Goal: Task Accomplishment & Management: Manage account settings

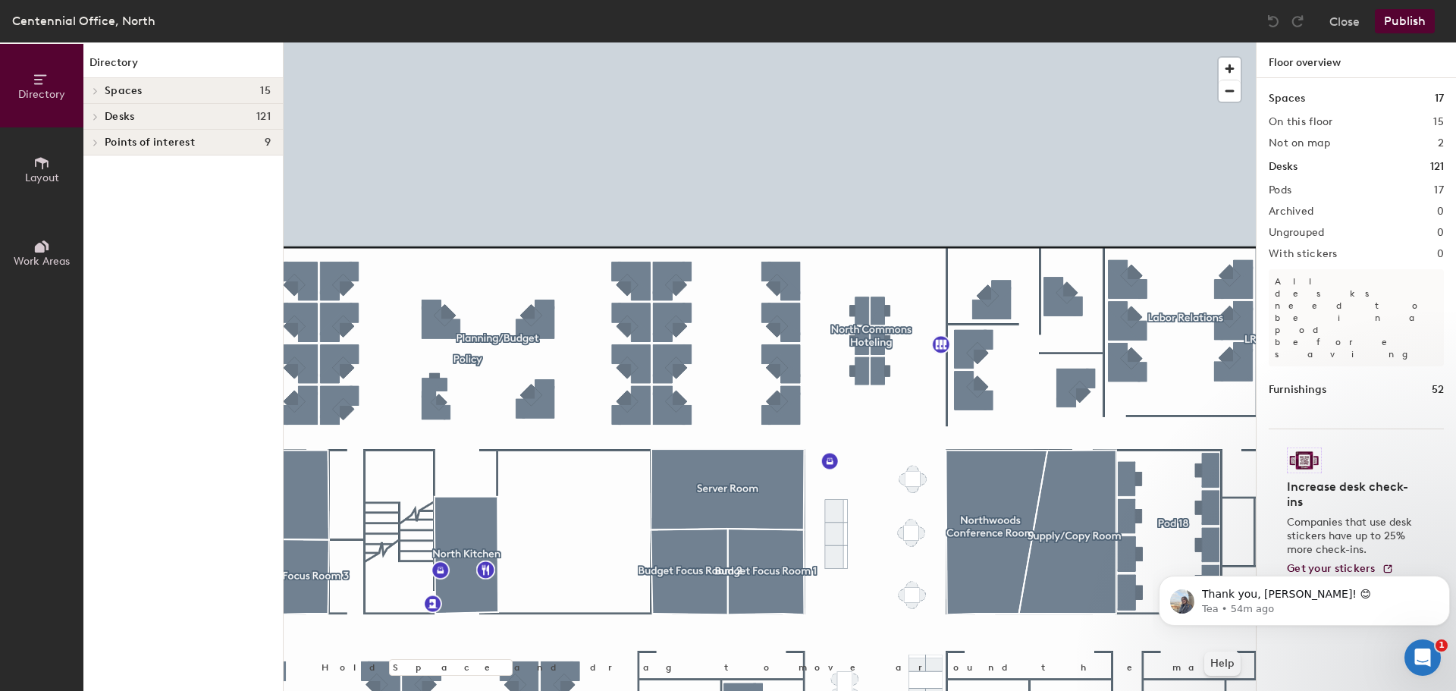
click at [517, 42] on div at bounding box center [770, 42] width 972 height 0
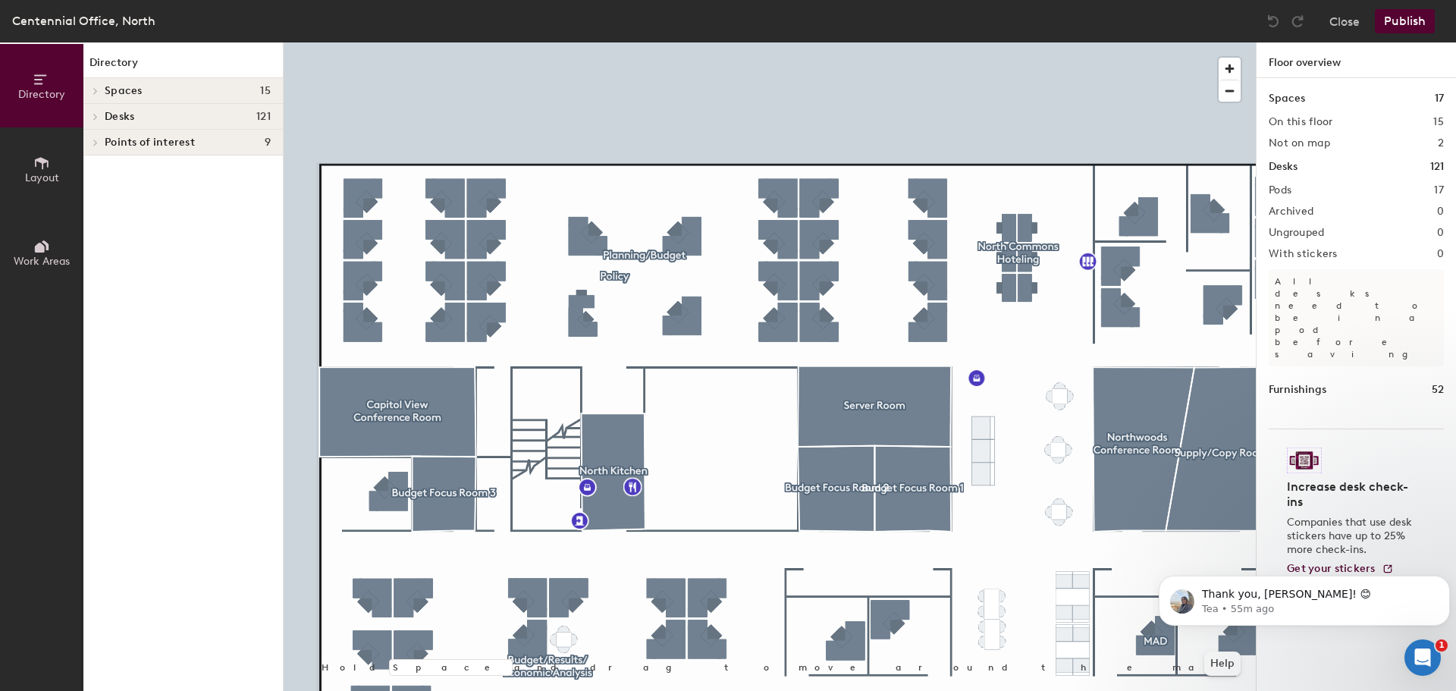
click at [788, 42] on div at bounding box center [770, 42] width 972 height 0
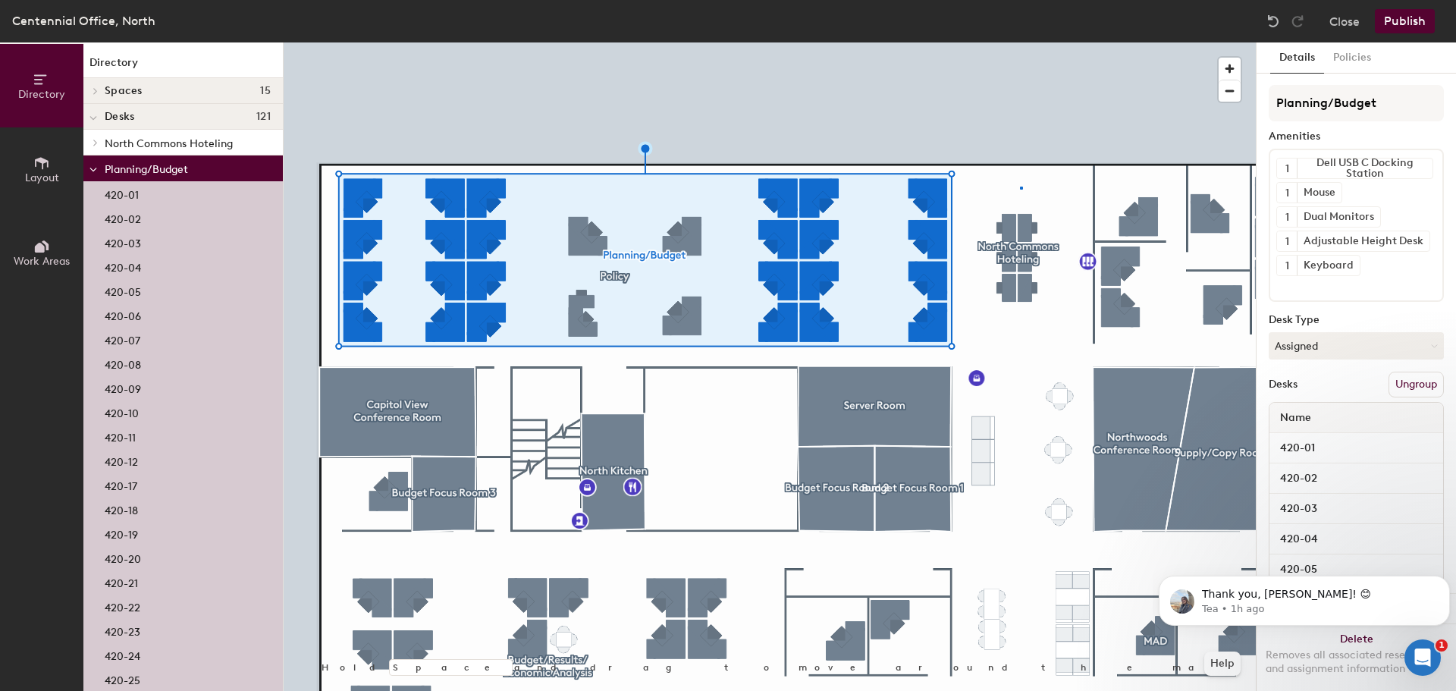
click at [1020, 42] on div at bounding box center [770, 42] width 972 height 0
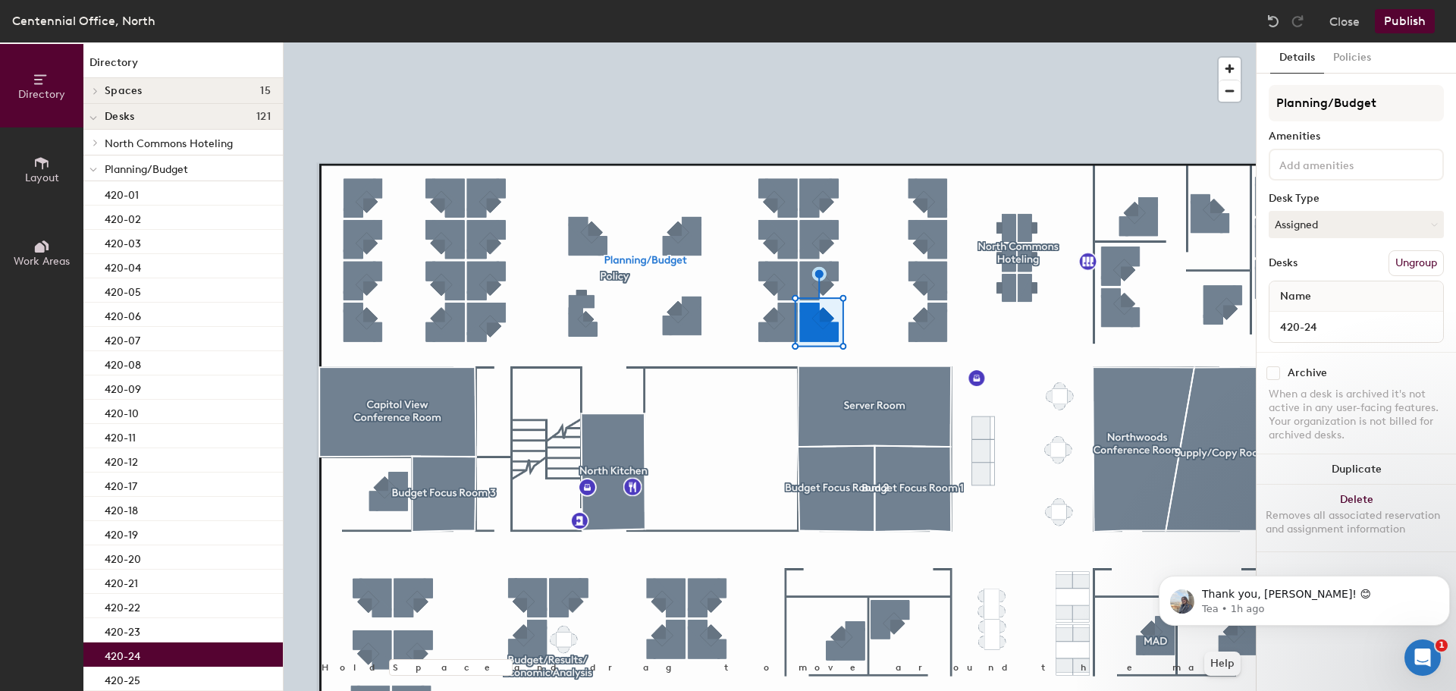
click at [1428, 261] on button "Ungroup" at bounding box center [1415, 263] width 55 height 26
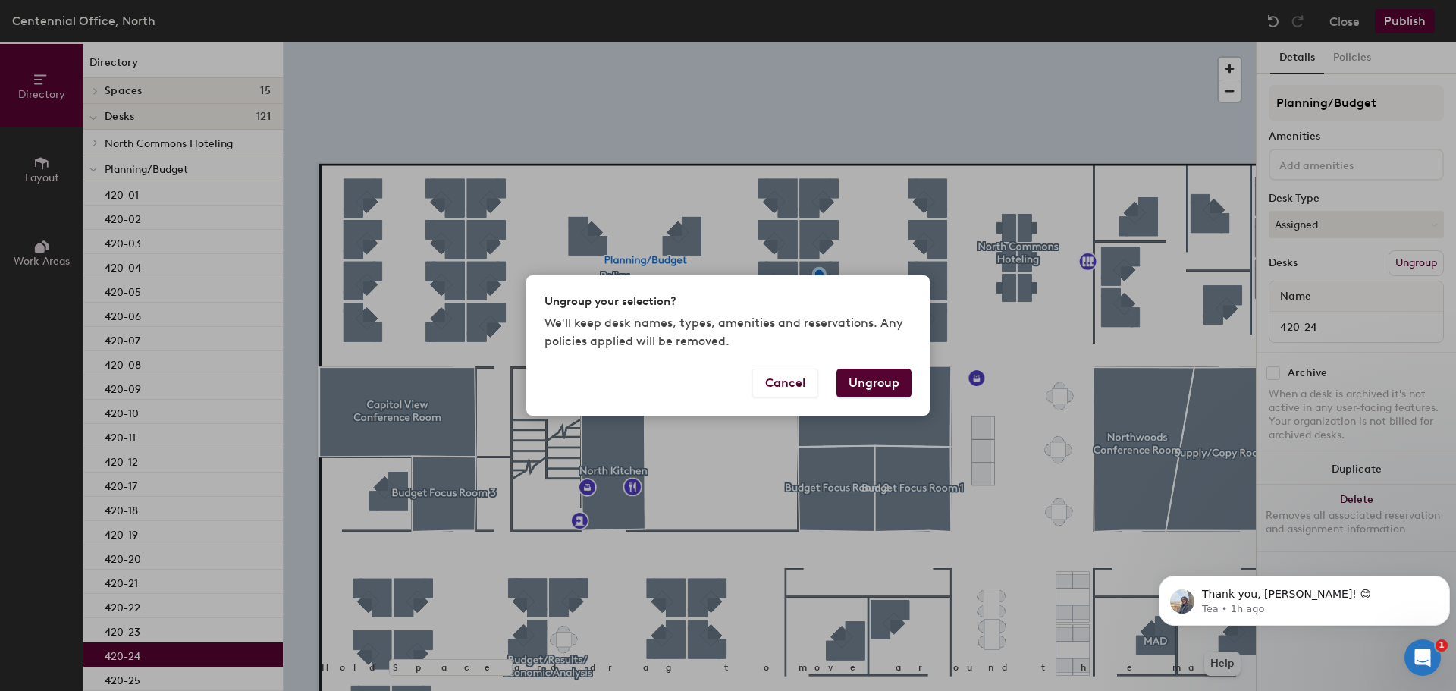
click at [874, 381] on button "Ungroup" at bounding box center [873, 382] width 75 height 29
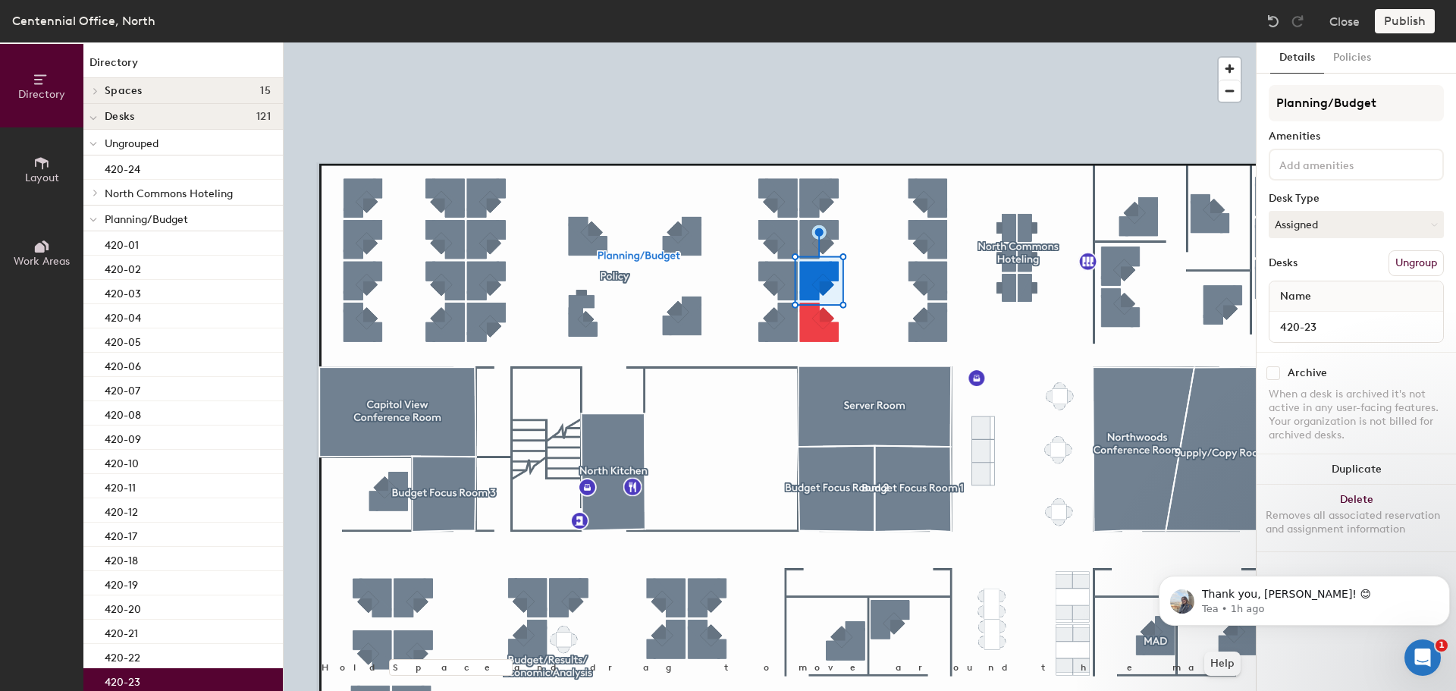
click at [1410, 262] on button "Ungroup" at bounding box center [1415, 263] width 55 height 26
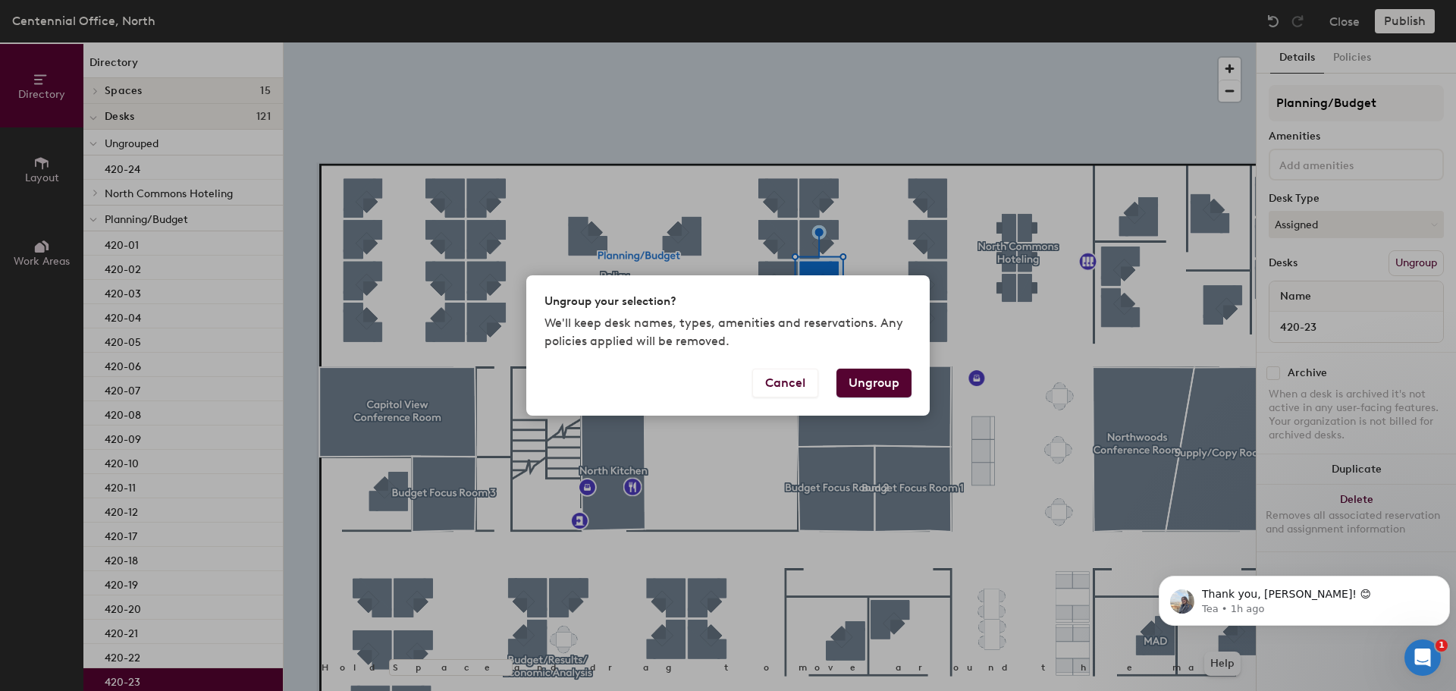
click at [895, 390] on button "Ungroup" at bounding box center [873, 382] width 75 height 29
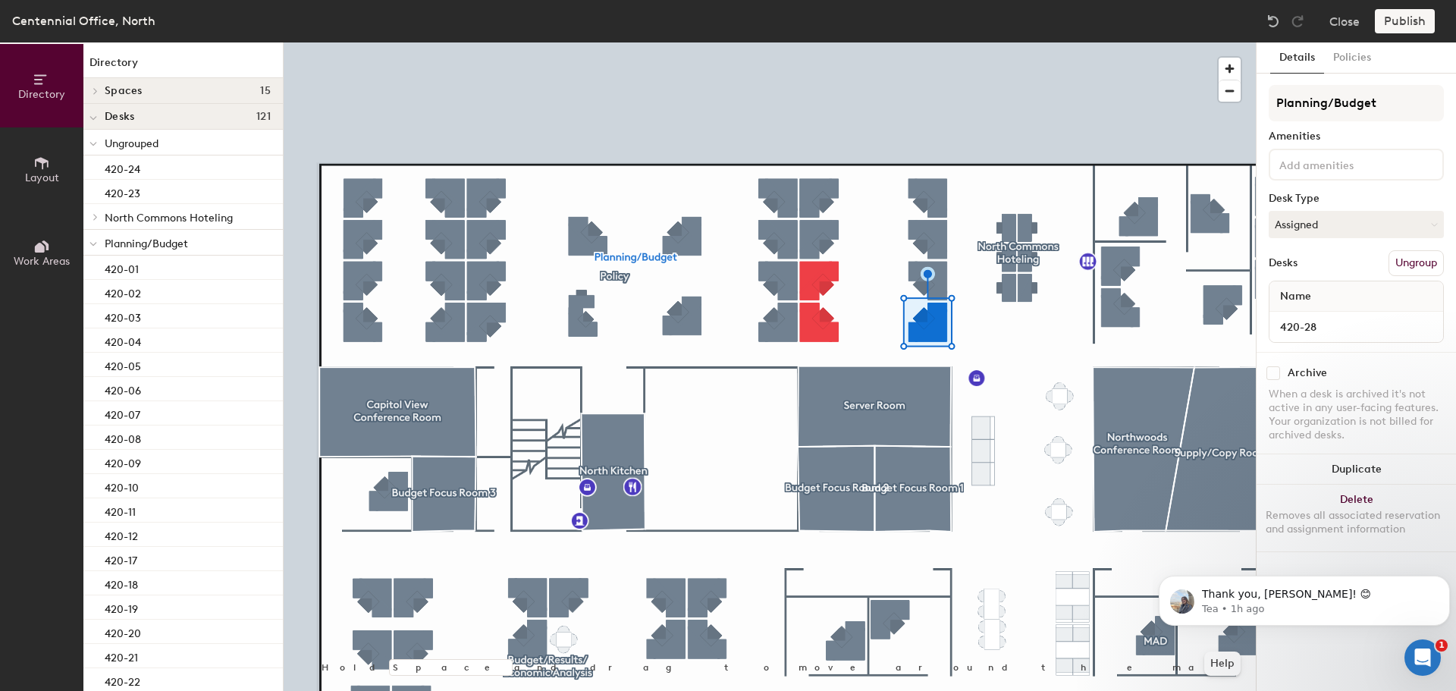
click at [1407, 258] on button "Ungroup" at bounding box center [1415, 263] width 55 height 26
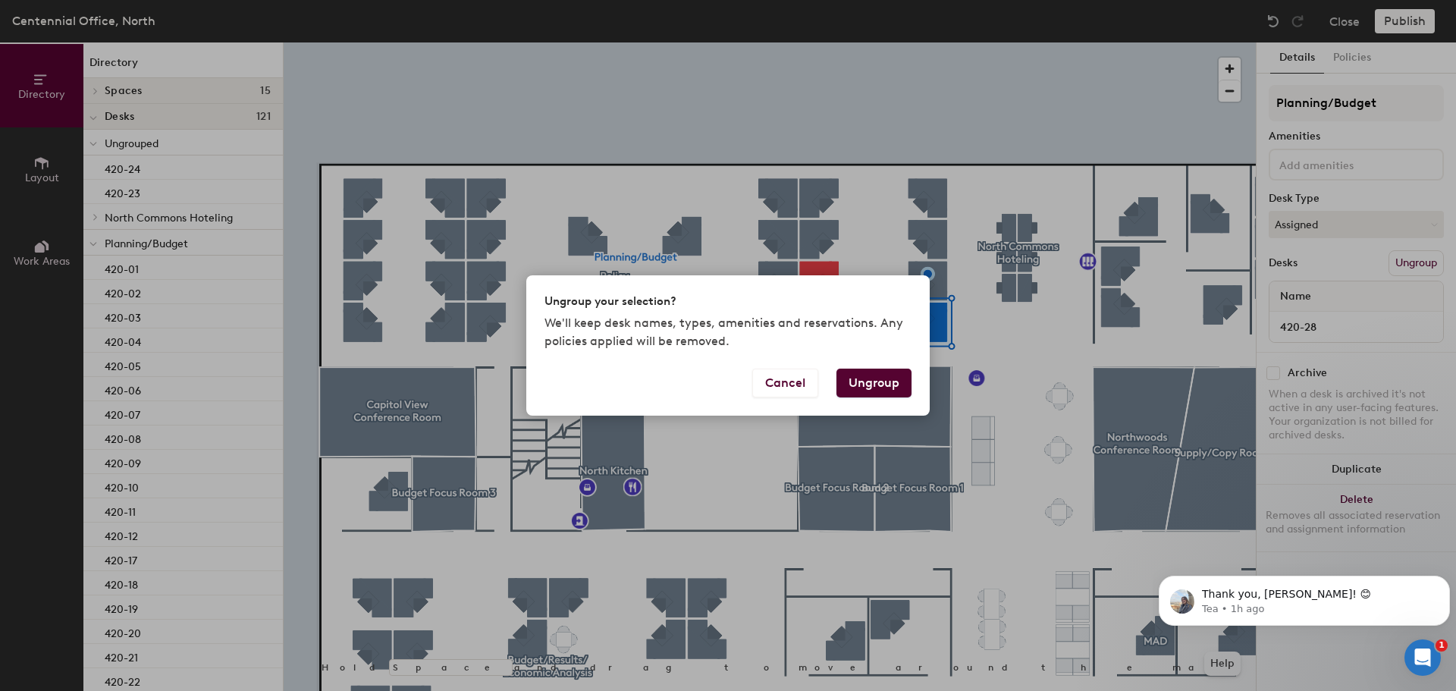
click at [883, 385] on button "Ungroup" at bounding box center [873, 382] width 75 height 29
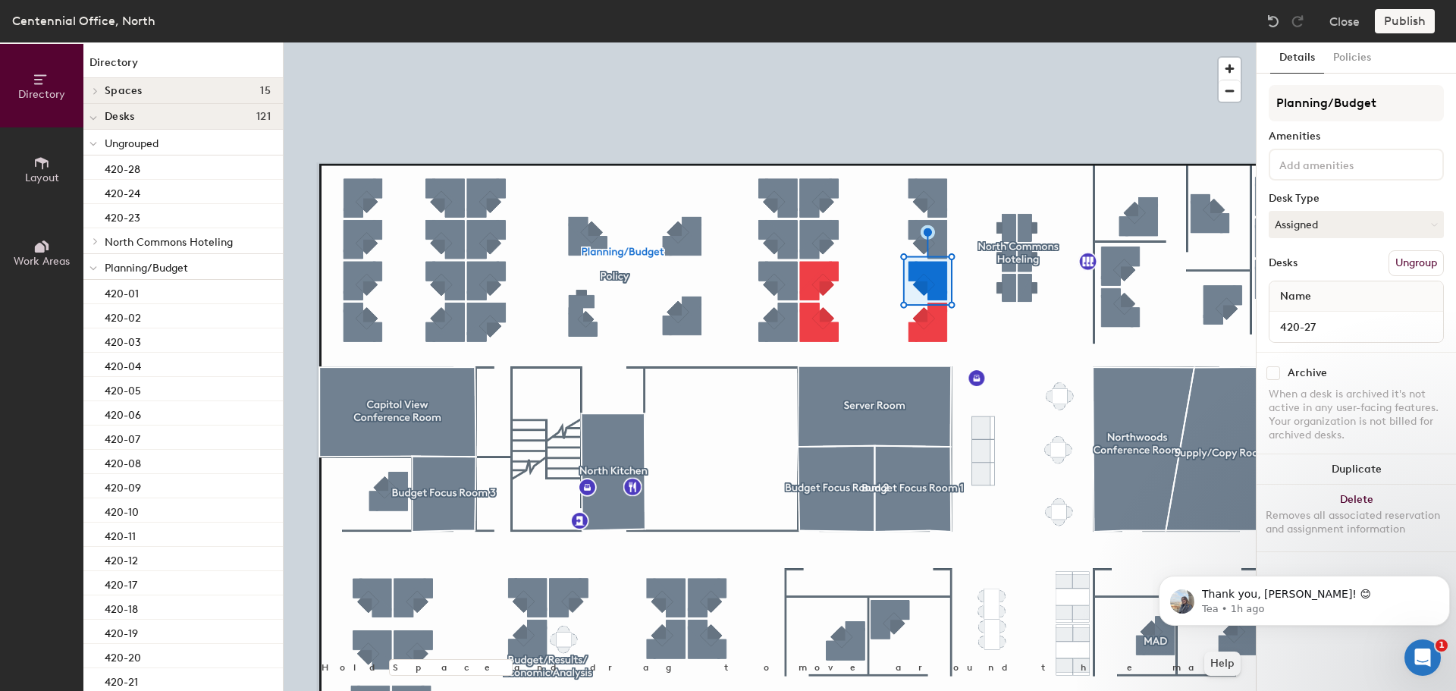
click at [1408, 254] on button "Ungroup" at bounding box center [1415, 263] width 55 height 26
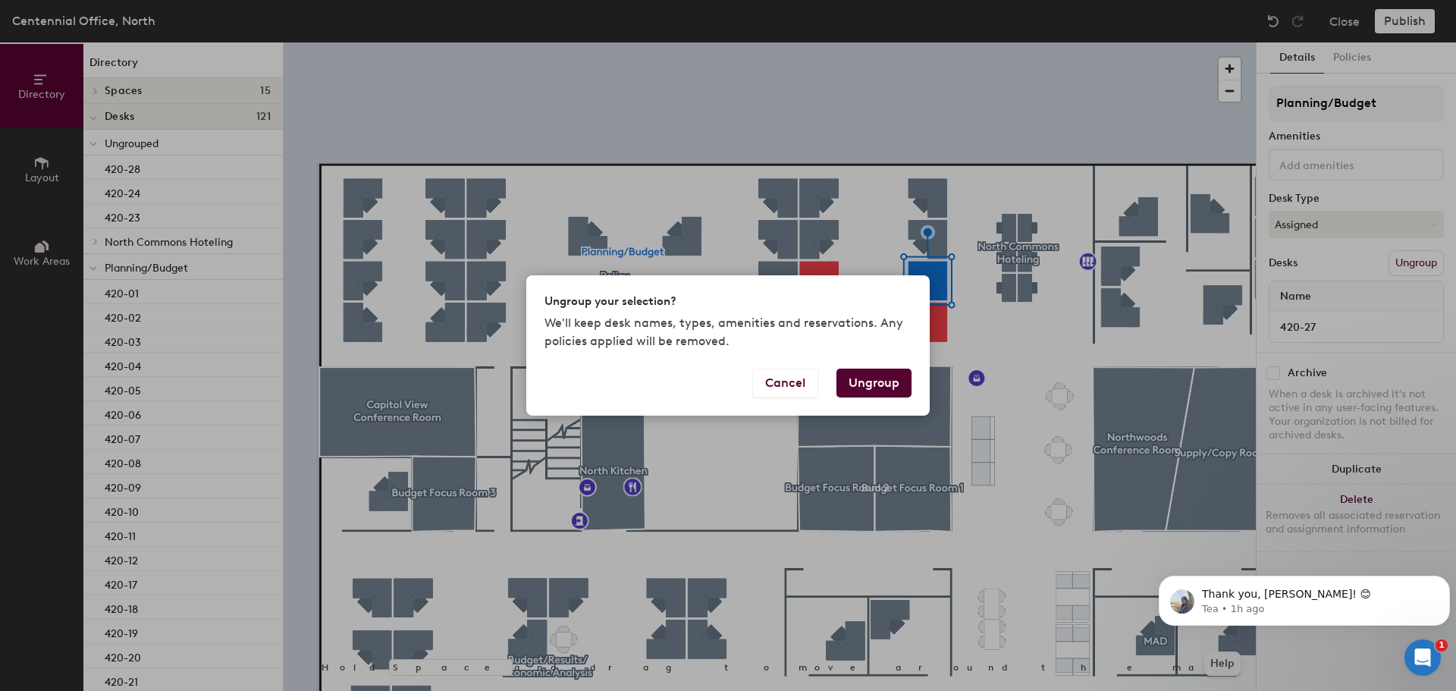
click at [911, 391] on div "Cancel Ungroup" at bounding box center [727, 391] width 403 height 47
click at [895, 385] on button "Ungroup" at bounding box center [873, 382] width 75 height 29
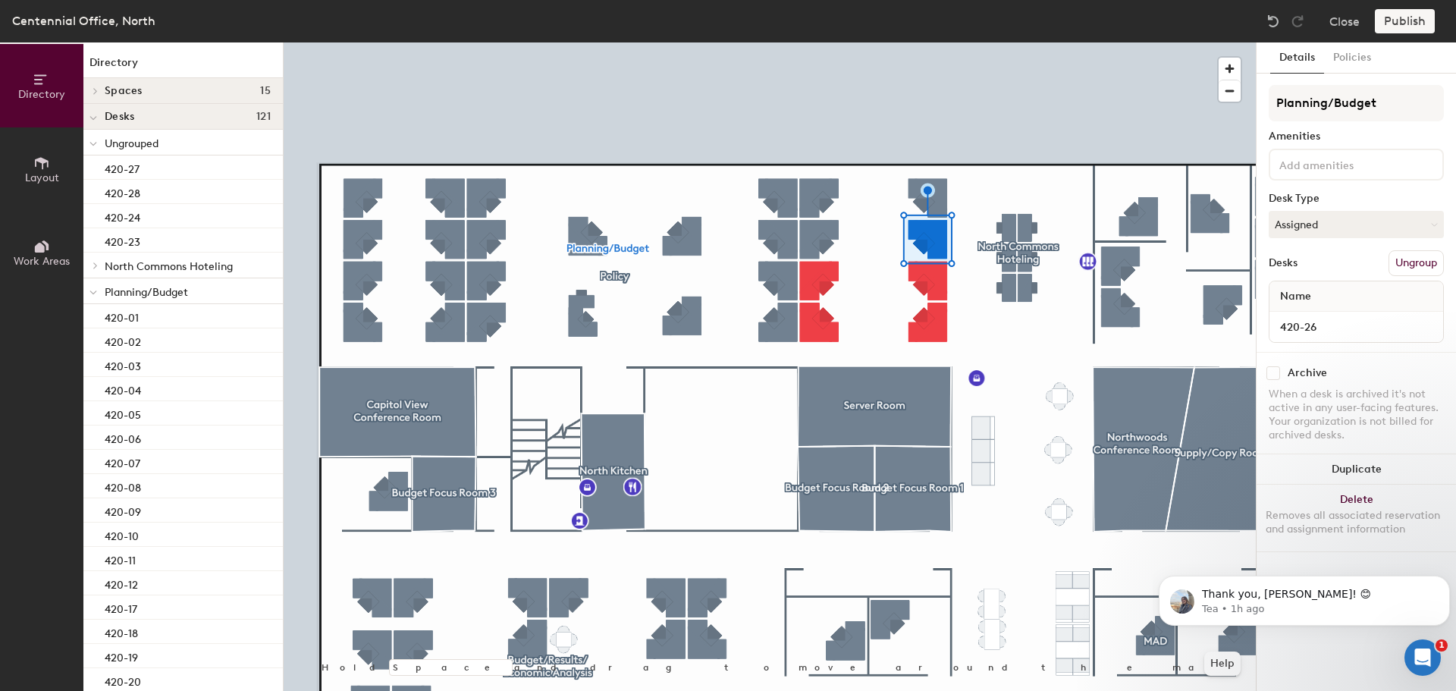
click at [1438, 263] on button "Ungroup" at bounding box center [1415, 263] width 55 height 26
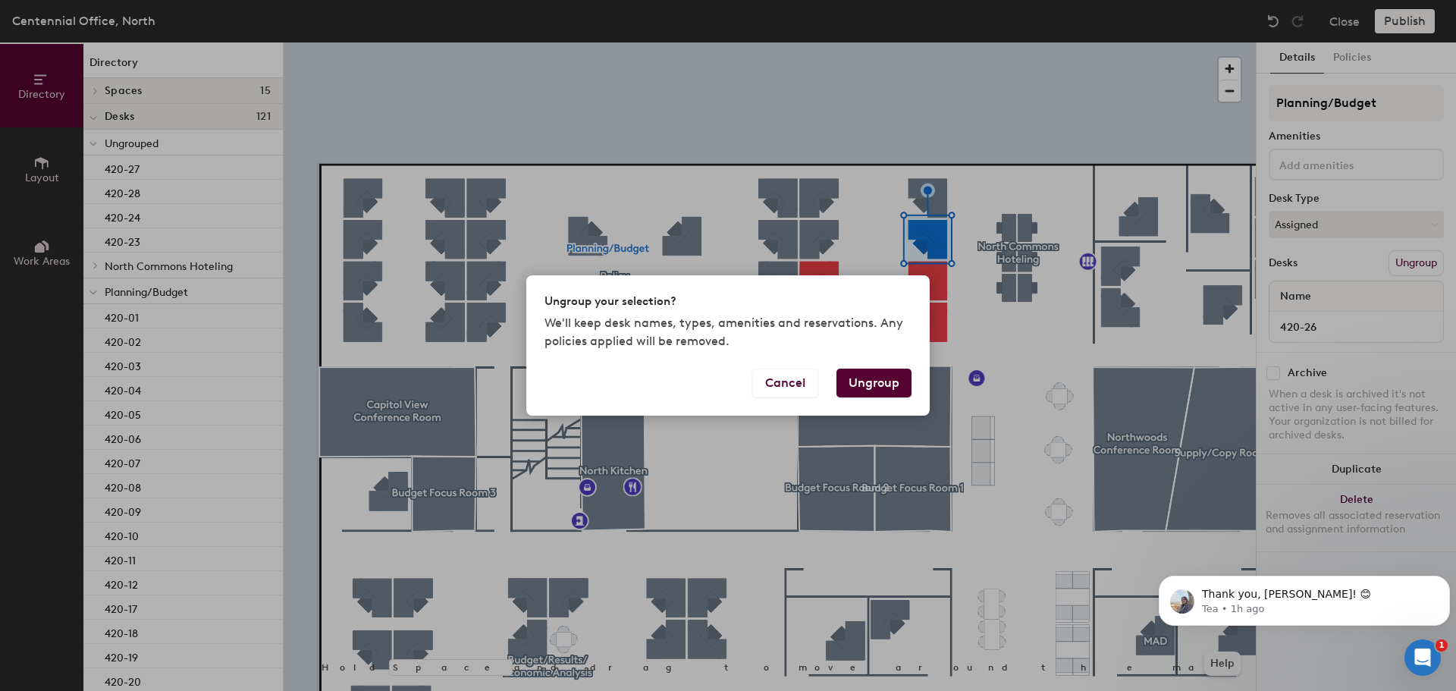
click at [898, 381] on button "Ungroup" at bounding box center [873, 382] width 75 height 29
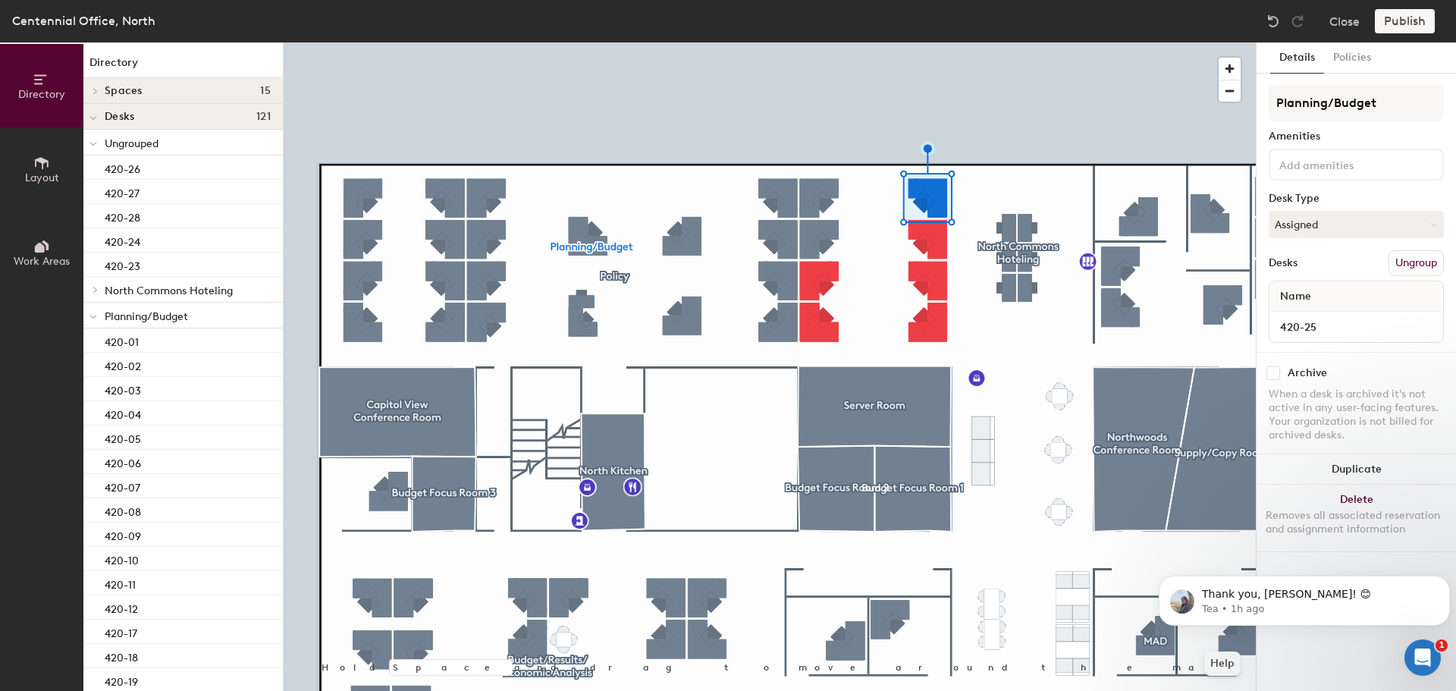
click at [1399, 259] on button "Ungroup" at bounding box center [1415, 263] width 55 height 26
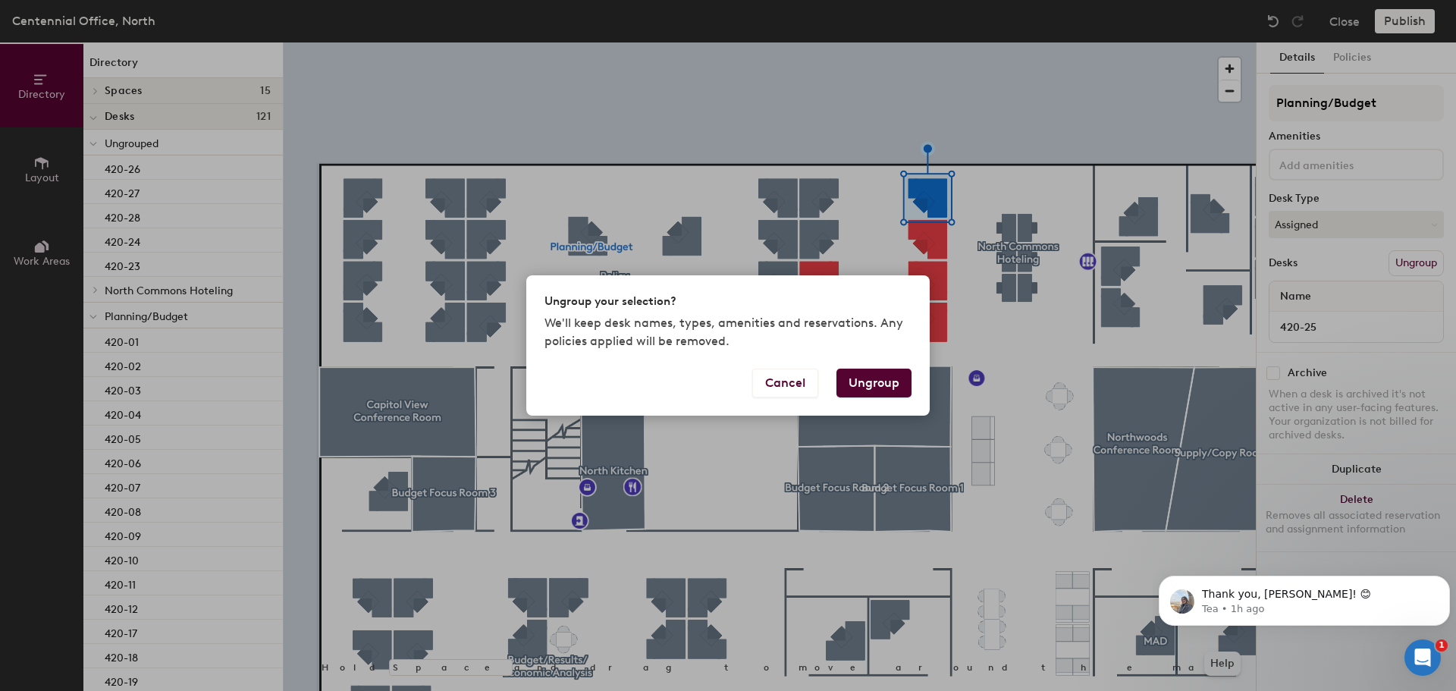
click at [872, 382] on button "Ungroup" at bounding box center [873, 382] width 75 height 29
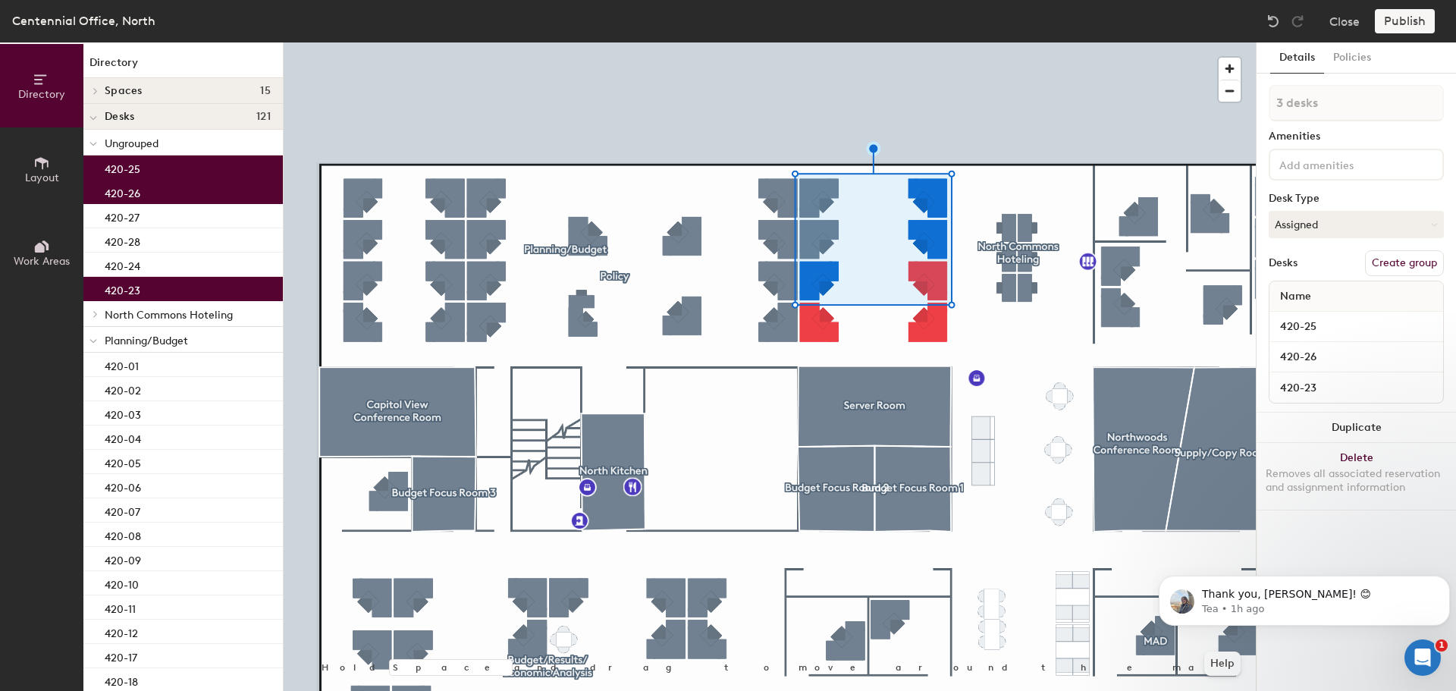
type input "4 desks"
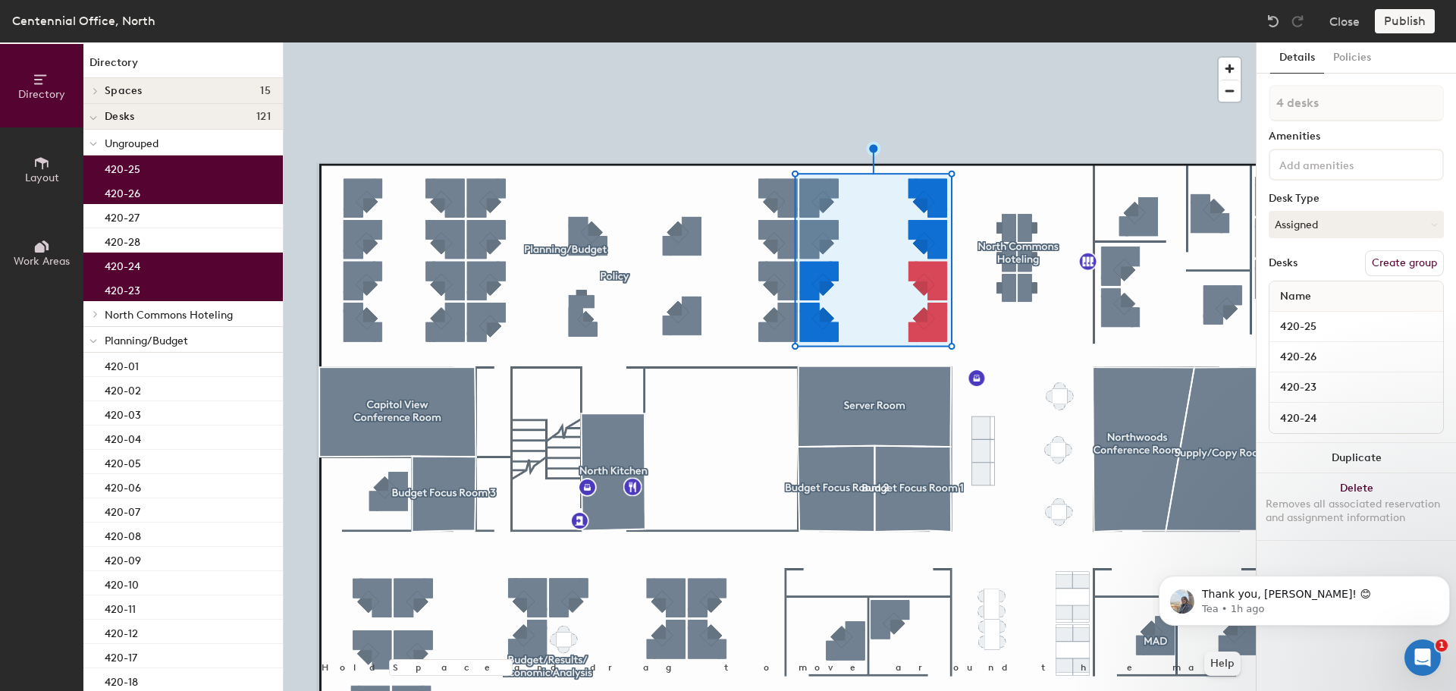
click at [1418, 268] on button "Create group" at bounding box center [1404, 263] width 79 height 26
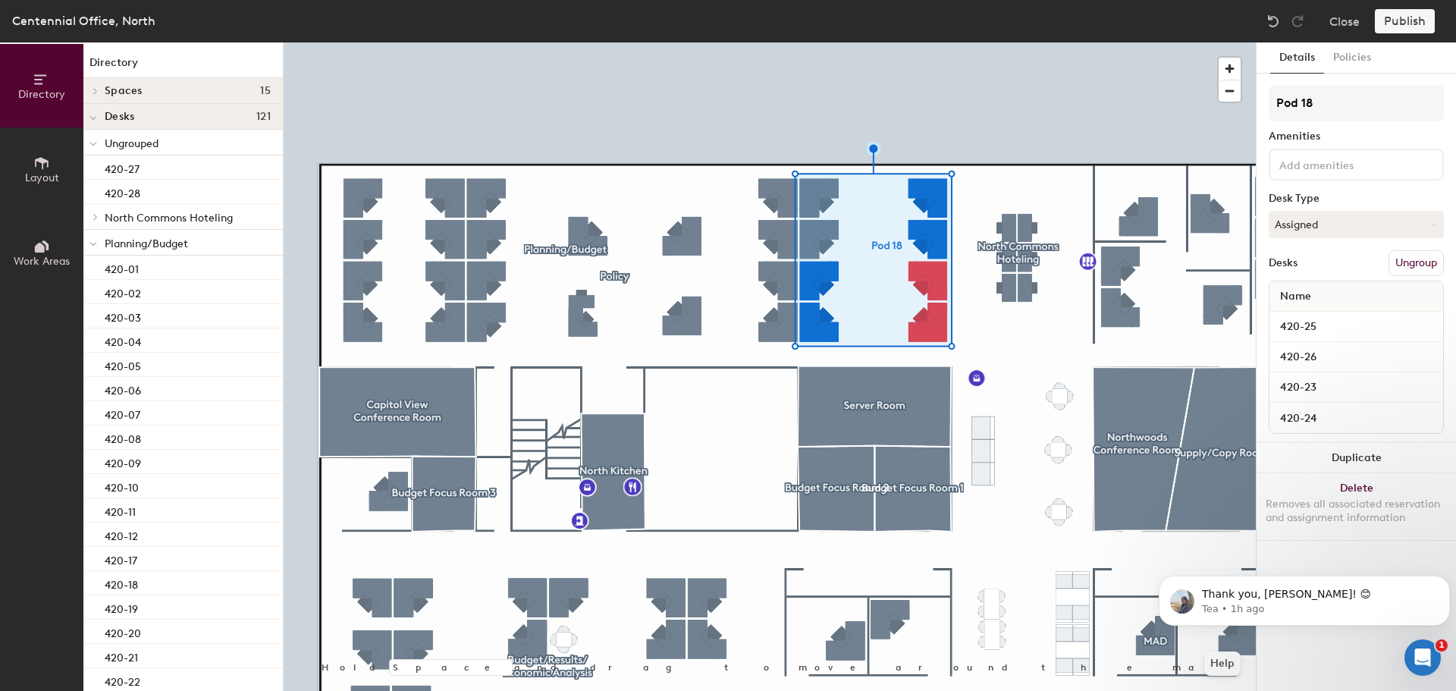
drag, startPoint x: 1328, startPoint y: 99, endPoint x: 1260, endPoint y: 99, distance: 68.2
click at [1260, 99] on div "Details Policies Pod 18 Amenities Desk Type Assigned Desks Ungroup Name 420-25 …" at bounding box center [1355, 366] width 199 height 648
type input "Planning / Budget"
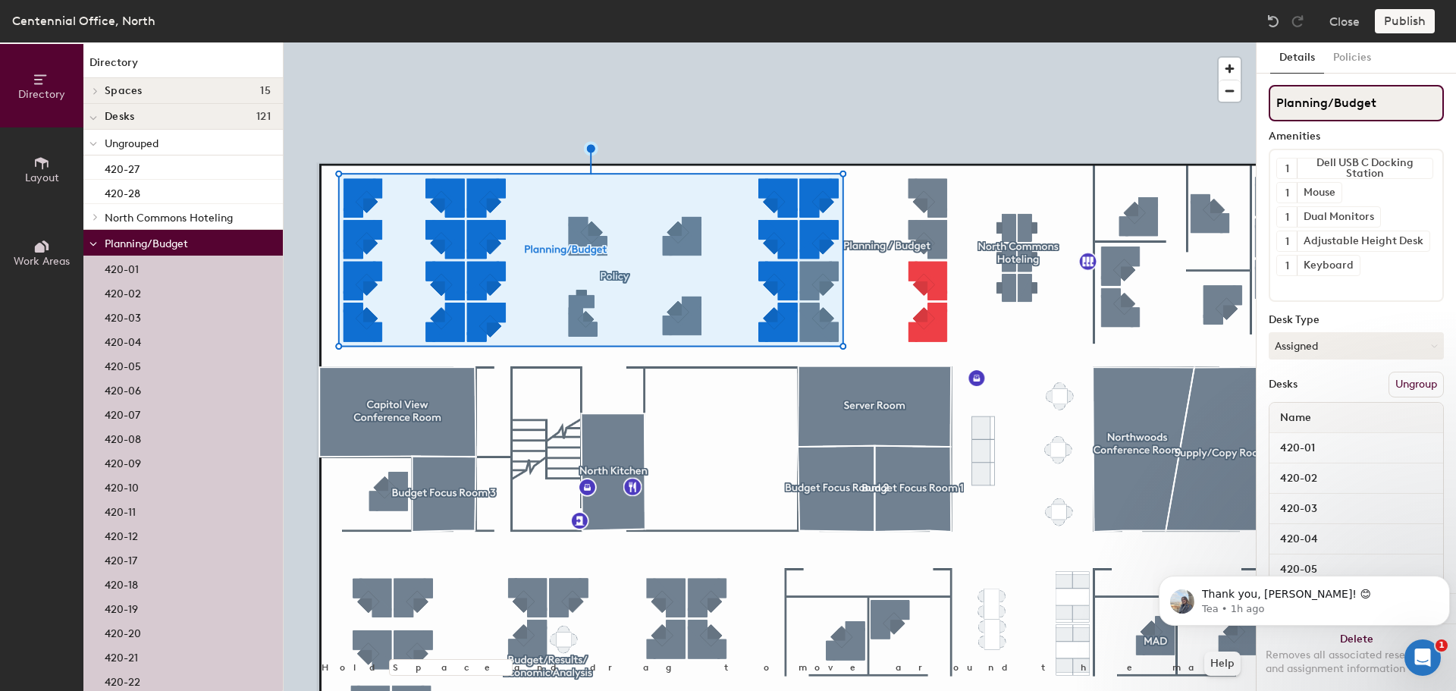
click at [1382, 105] on input "Planning/Budget" at bounding box center [1355, 103] width 175 height 36
drag, startPoint x: 1345, startPoint y: 105, endPoint x: 1330, endPoint y: 105, distance: 14.4
click at [1330, 105] on input "Planning/Budget" at bounding box center [1355, 103] width 175 height 36
click at [1359, 105] on input "Planning" at bounding box center [1355, 103] width 175 height 36
type input "Planning / Policy"
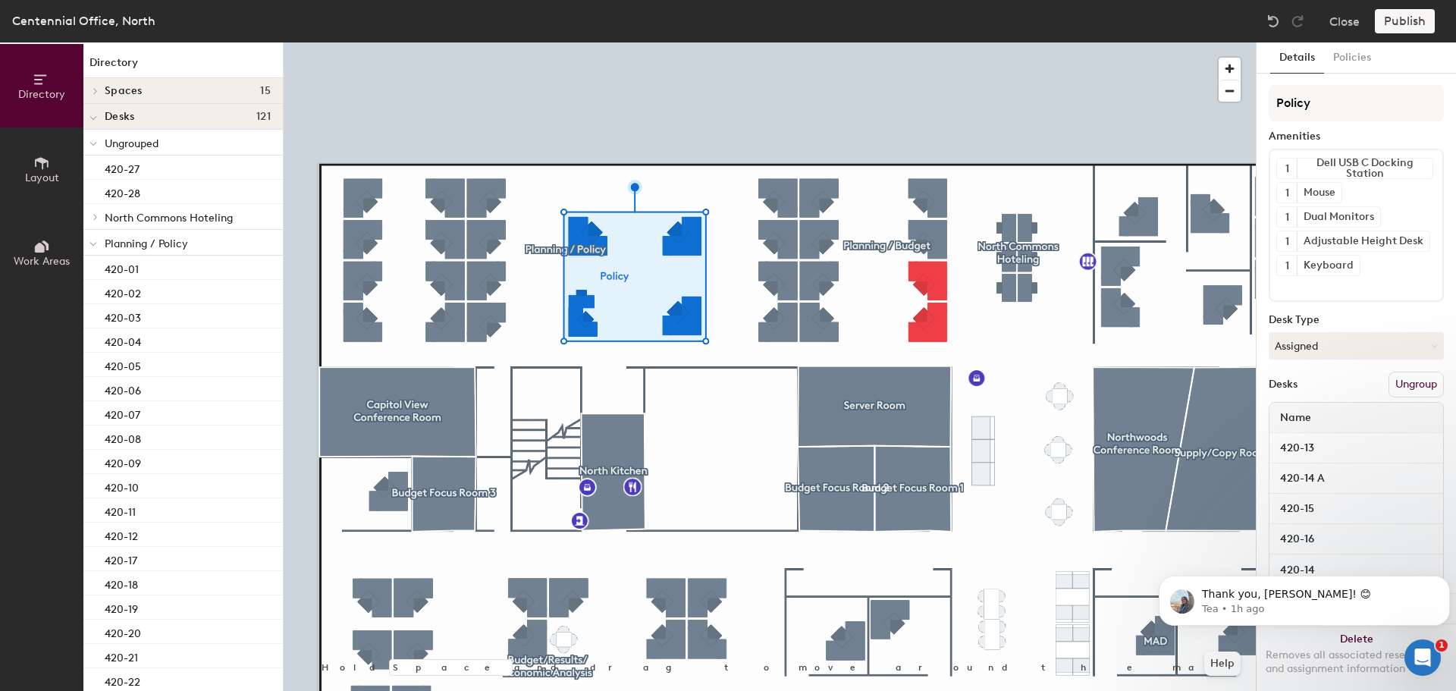
click at [1422, 382] on button "Ungroup" at bounding box center [1415, 384] width 55 height 26
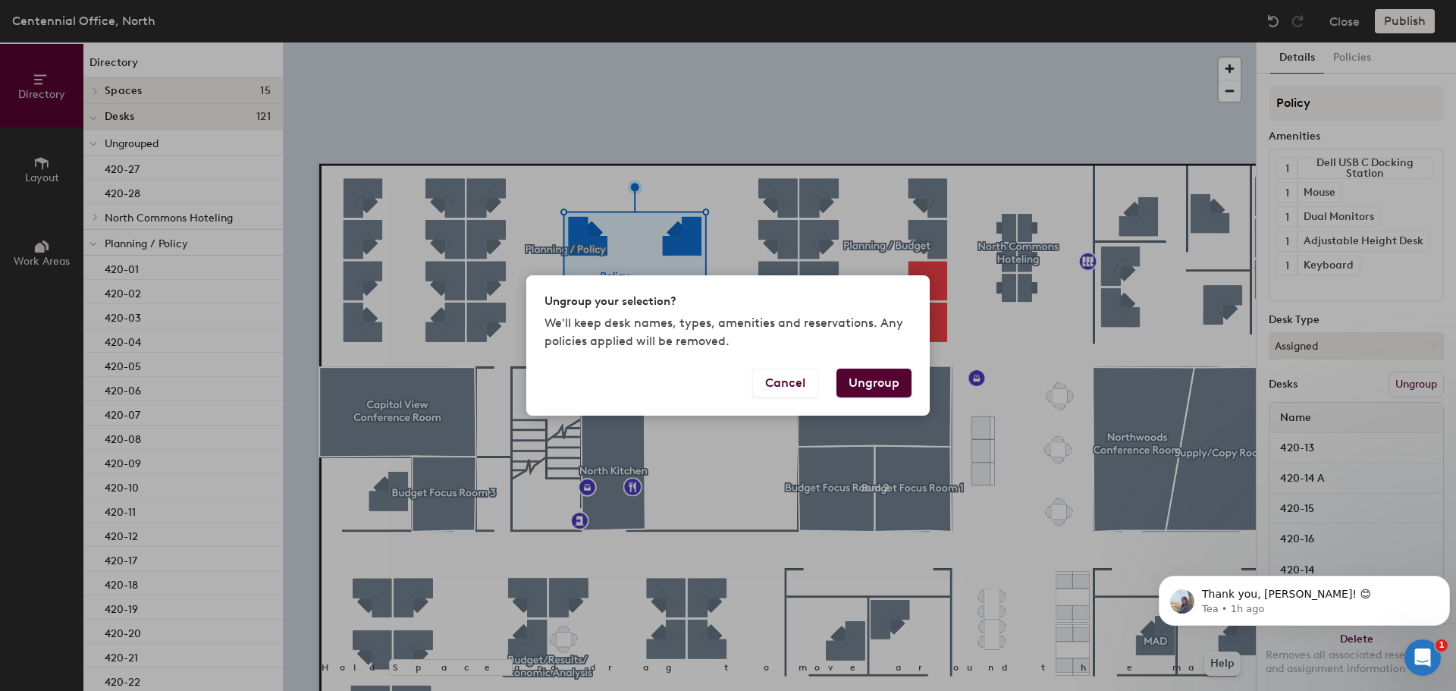
click at [873, 377] on button "Ungroup" at bounding box center [873, 382] width 75 height 29
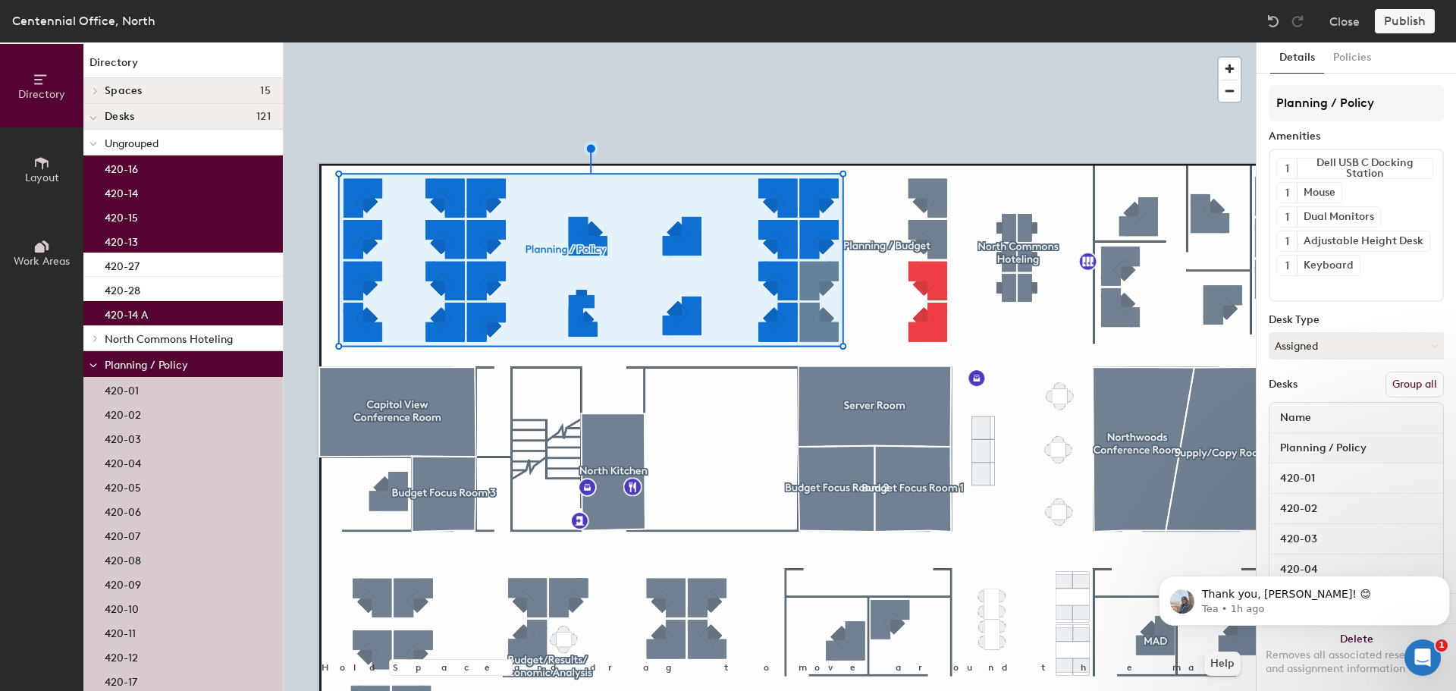
click at [1414, 381] on button "Group all" at bounding box center [1414, 384] width 58 height 26
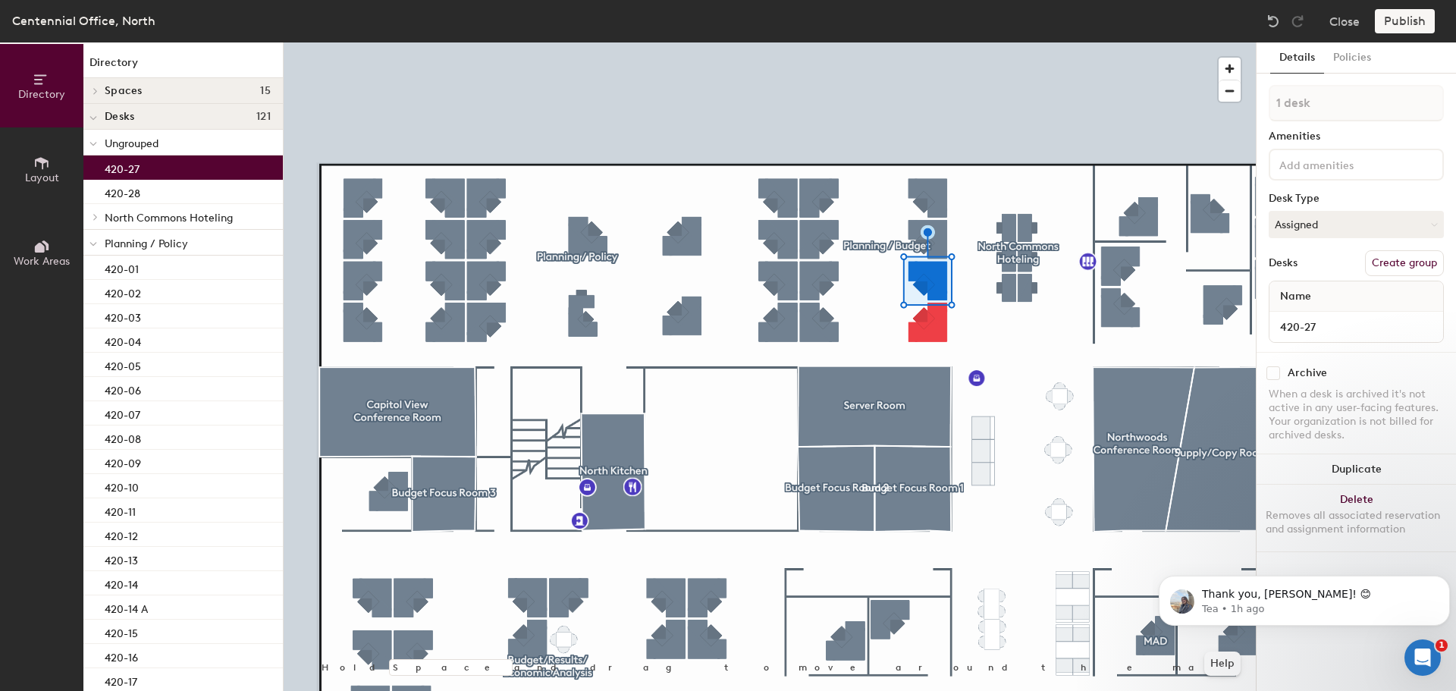
type input "2 desks"
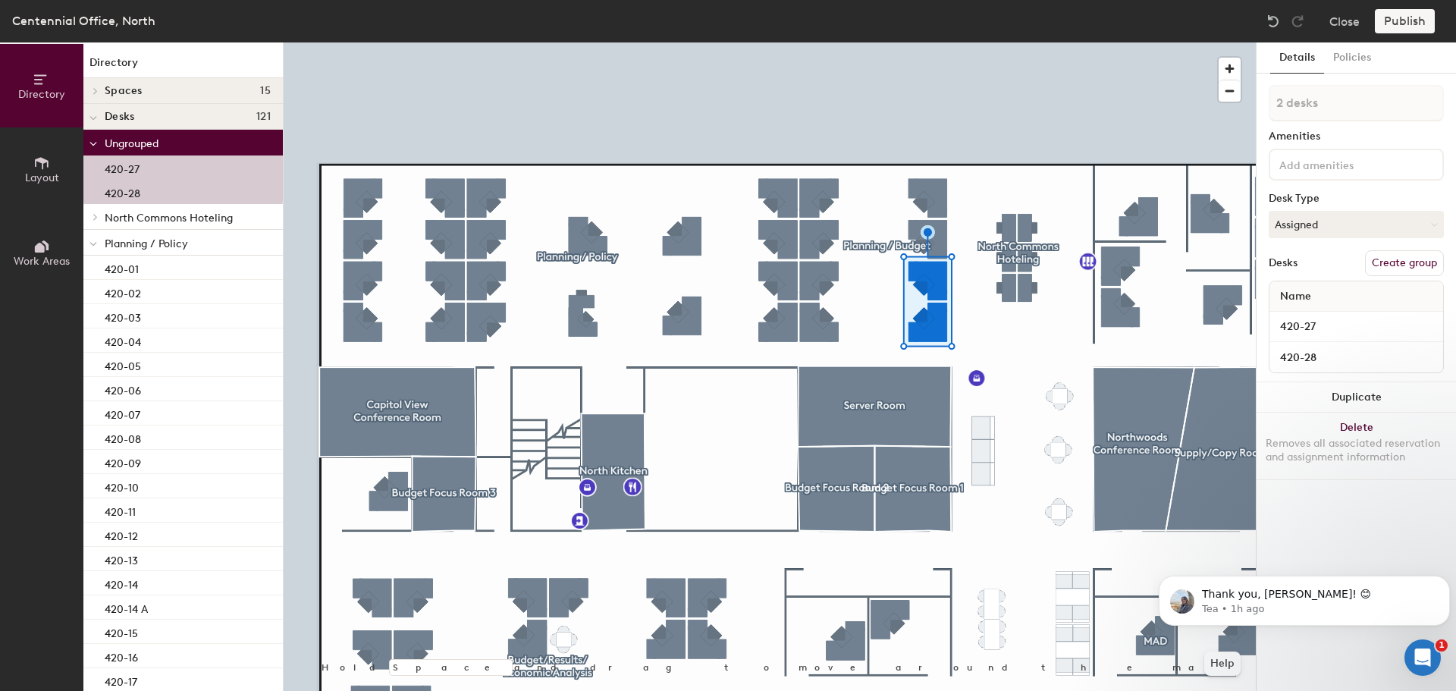
click at [1423, 259] on button "Create group" at bounding box center [1404, 263] width 79 height 26
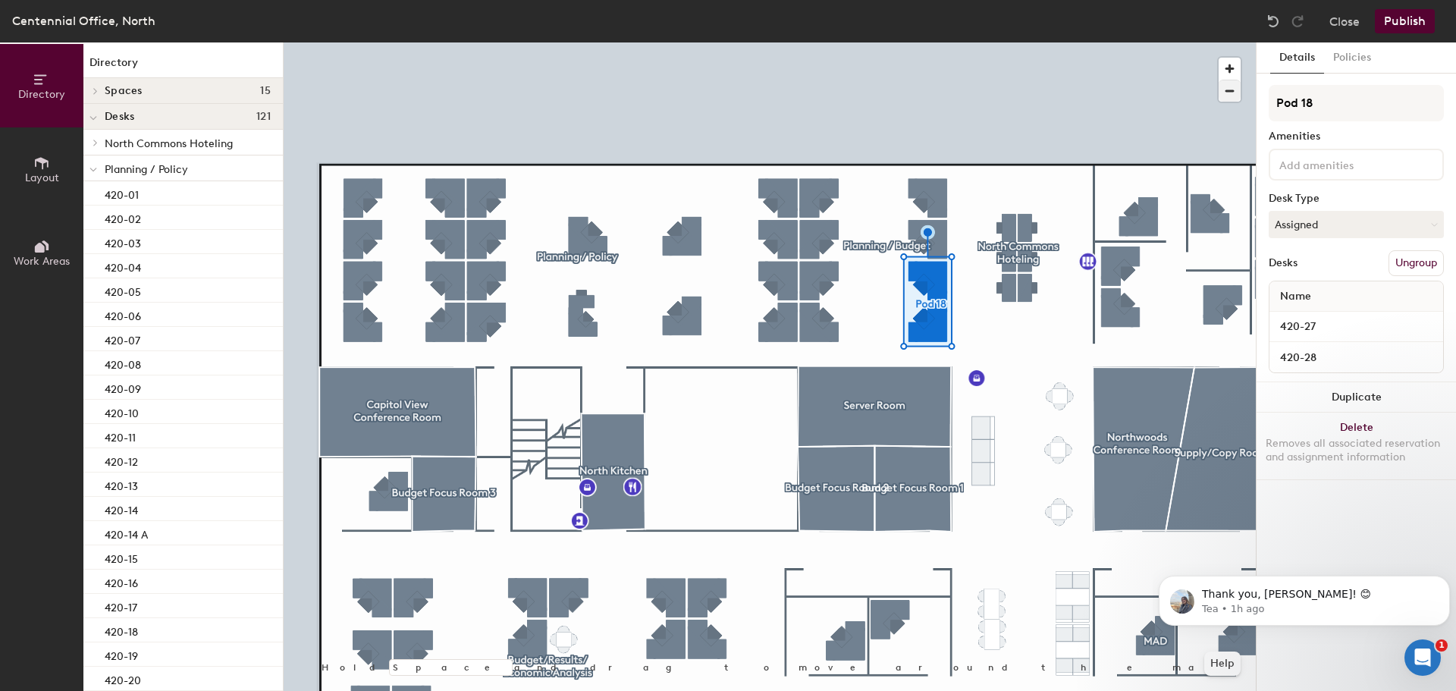
drag, startPoint x: 1332, startPoint y: 104, endPoint x: 1226, endPoint y: 101, distance: 106.2
click at [1226, 101] on div "Directory Layout Work Areas Directory Spaces 15 4th Floor Lobby Budget Focus Ro…" at bounding box center [728, 366] width 1456 height 648
type input "H"
click at [1413, 267] on button "Ungroup" at bounding box center [1415, 263] width 55 height 26
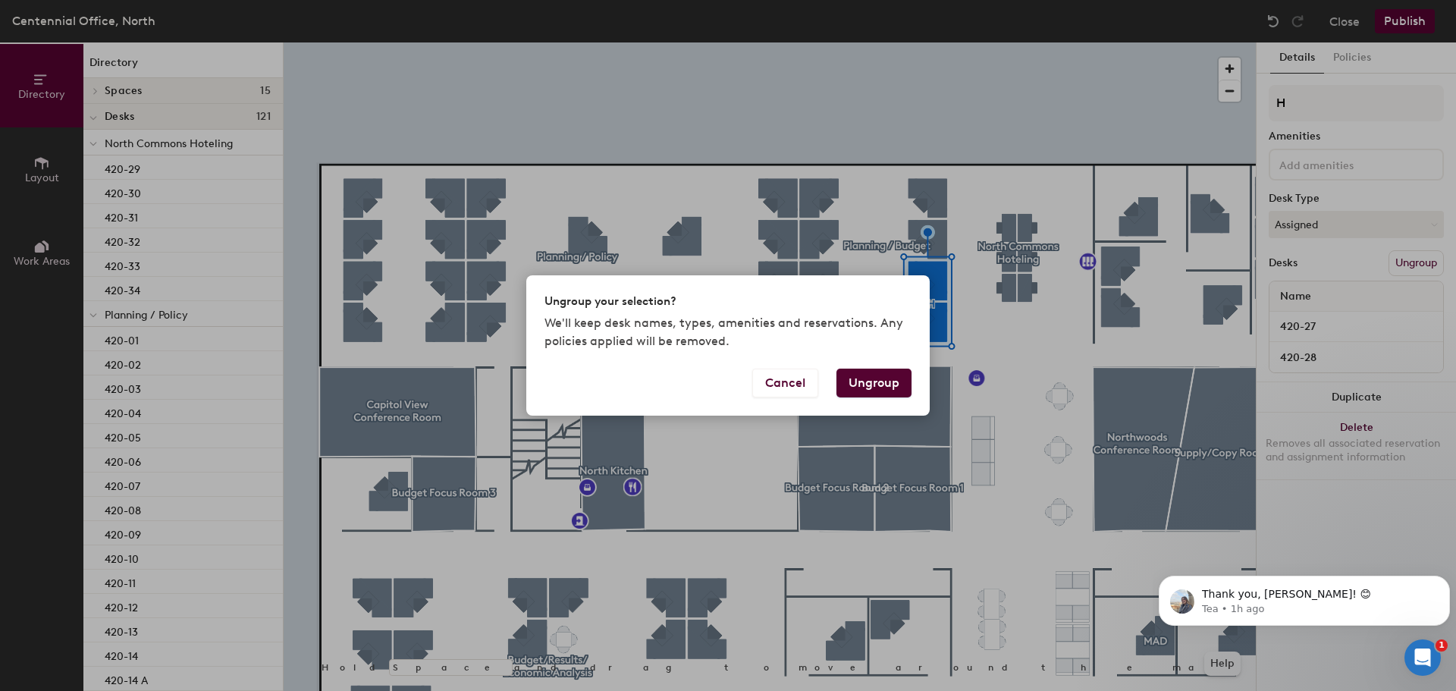
click at [894, 378] on button "Ungroup" at bounding box center [873, 382] width 75 height 29
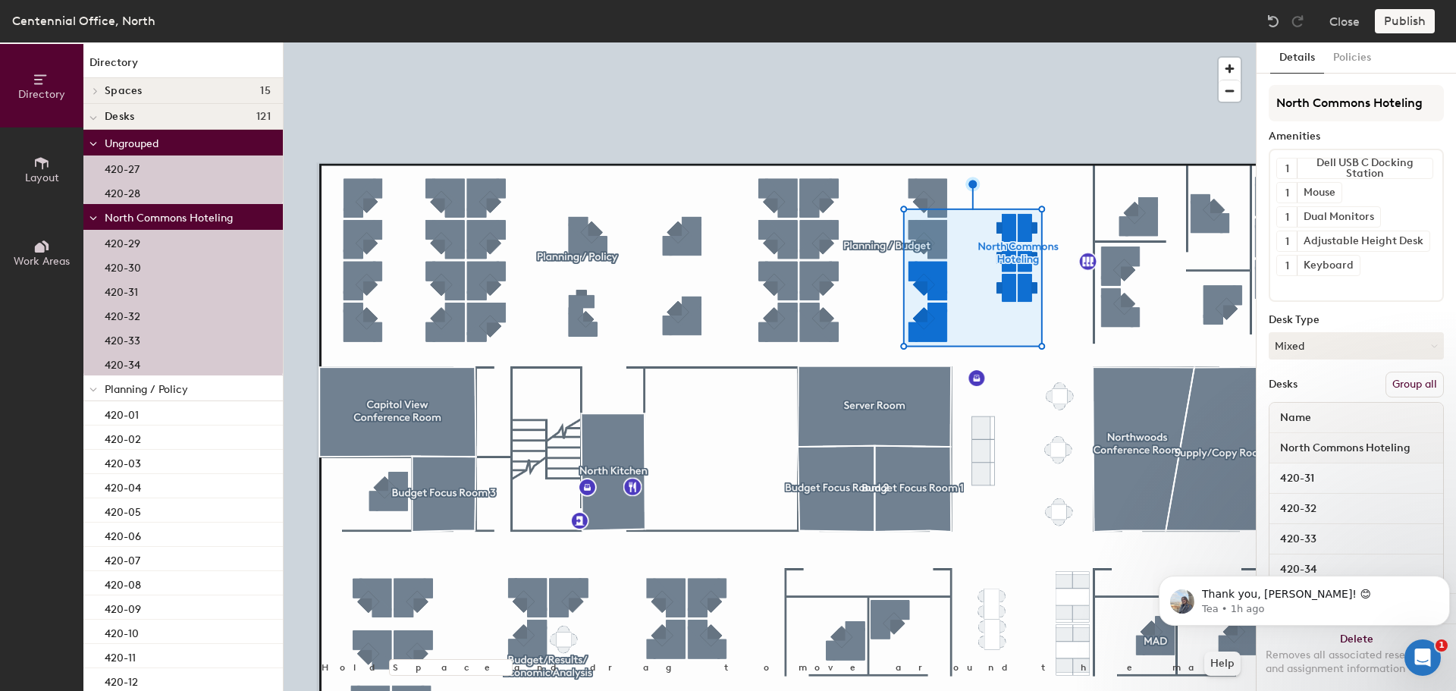
click at [1415, 392] on button "Group all" at bounding box center [1414, 384] width 58 height 26
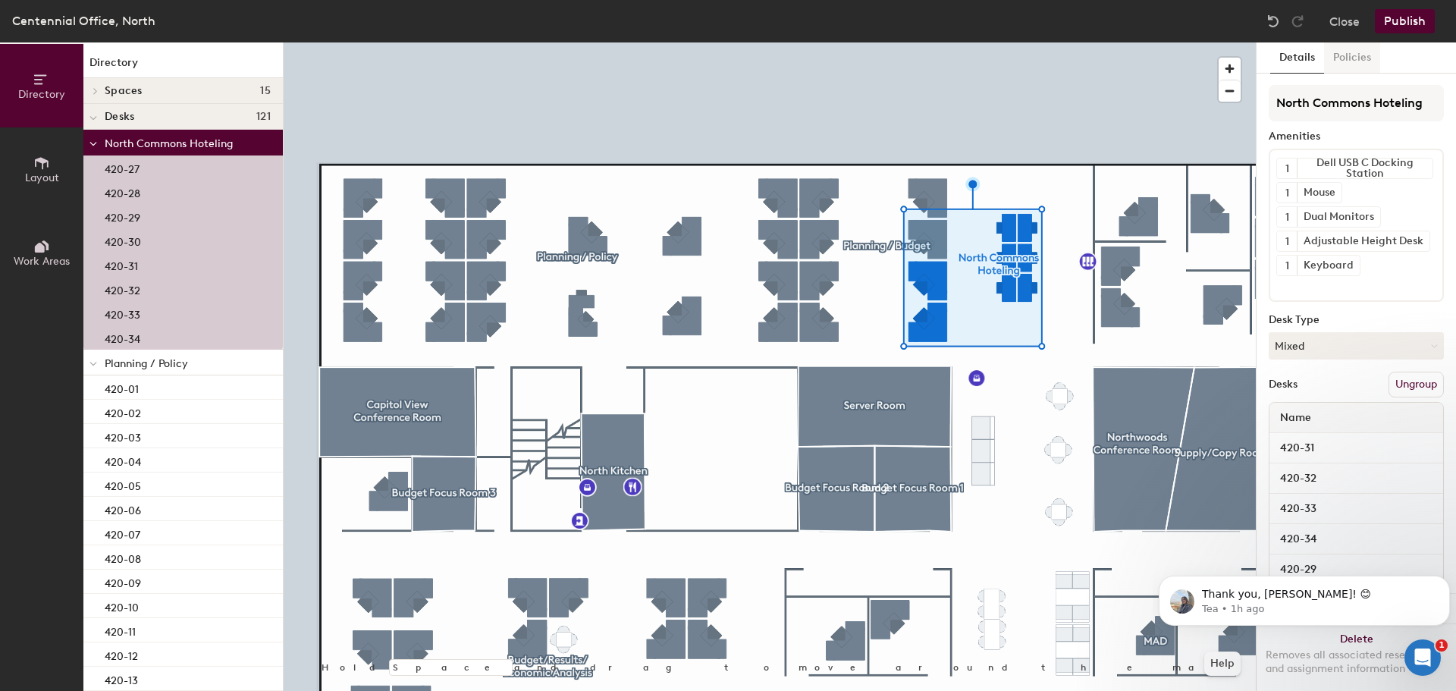
click at [1355, 67] on button "Policies" at bounding box center [1352, 57] width 56 height 31
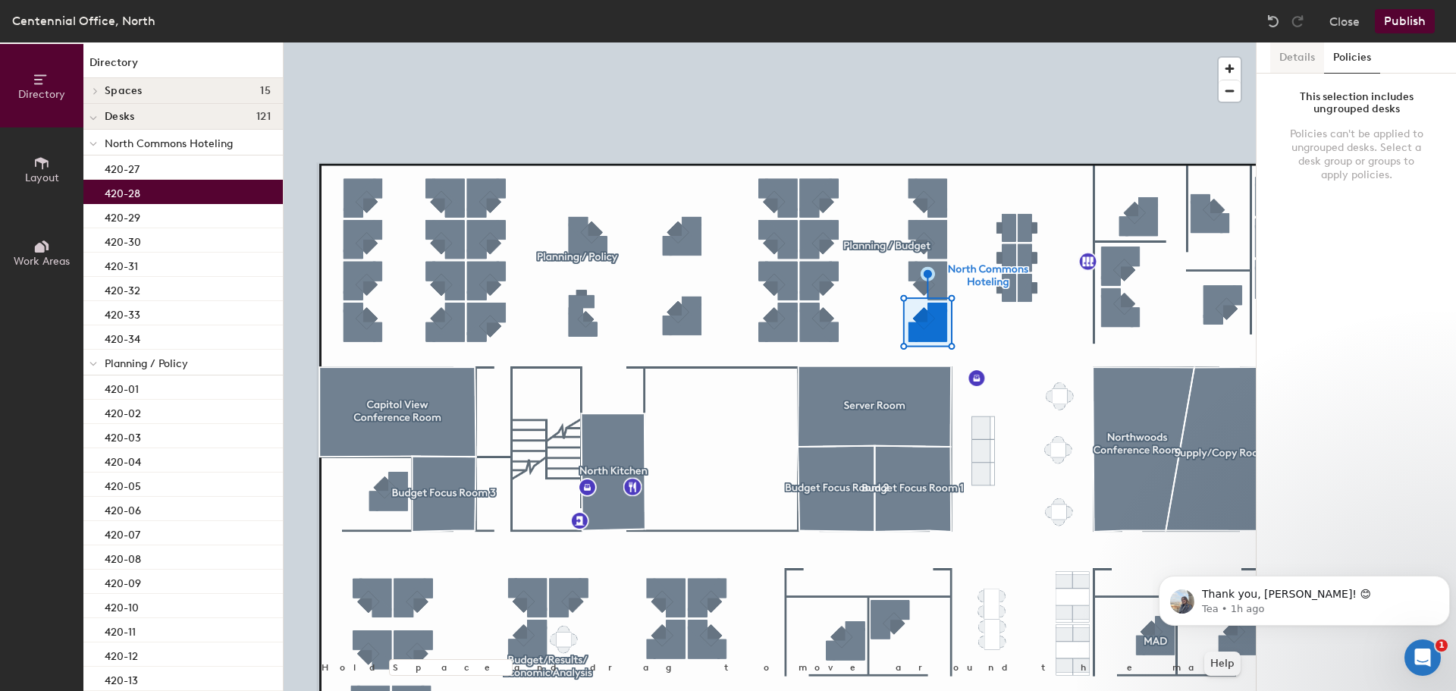
click at [1309, 54] on button "Details" at bounding box center [1297, 57] width 54 height 31
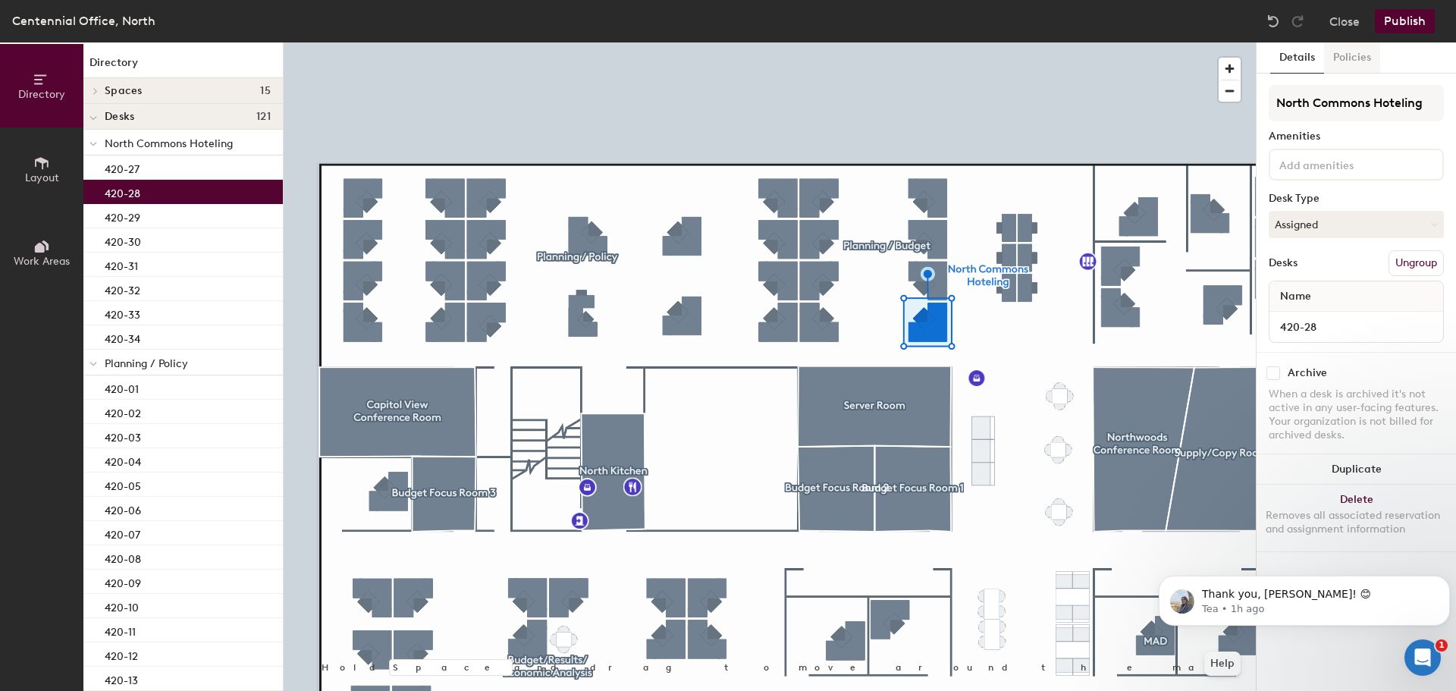
click at [1351, 59] on button "Policies" at bounding box center [1352, 57] width 56 height 31
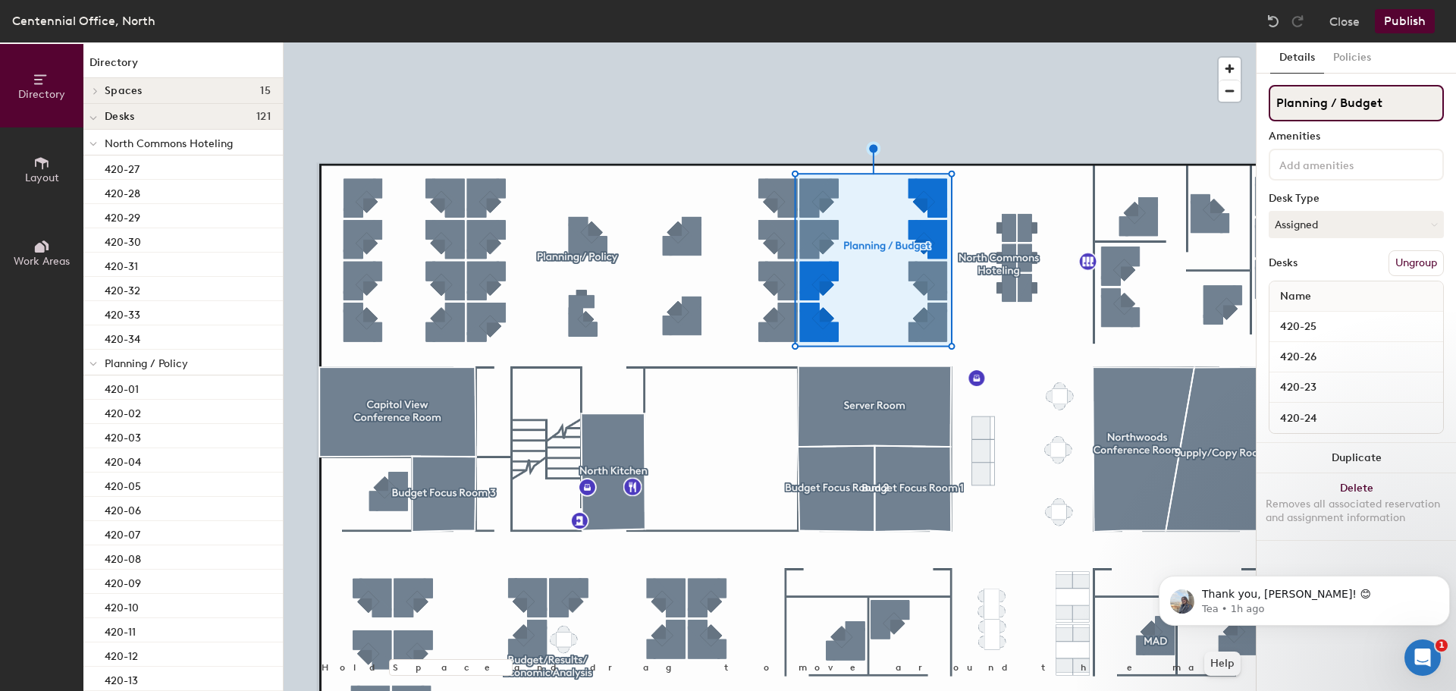
click at [1413, 100] on input "Planning / Budget" at bounding box center [1355, 103] width 175 height 36
drag, startPoint x: 1339, startPoint y: 104, endPoint x: 1345, endPoint y: 97, distance: 9.1
click at [1339, 102] on input "Planning / Budget" at bounding box center [1355, 103] width 175 height 36
type input "Planning / Policy / Budget"
click at [1399, 27] on button "Publish" at bounding box center [1404, 21] width 60 height 24
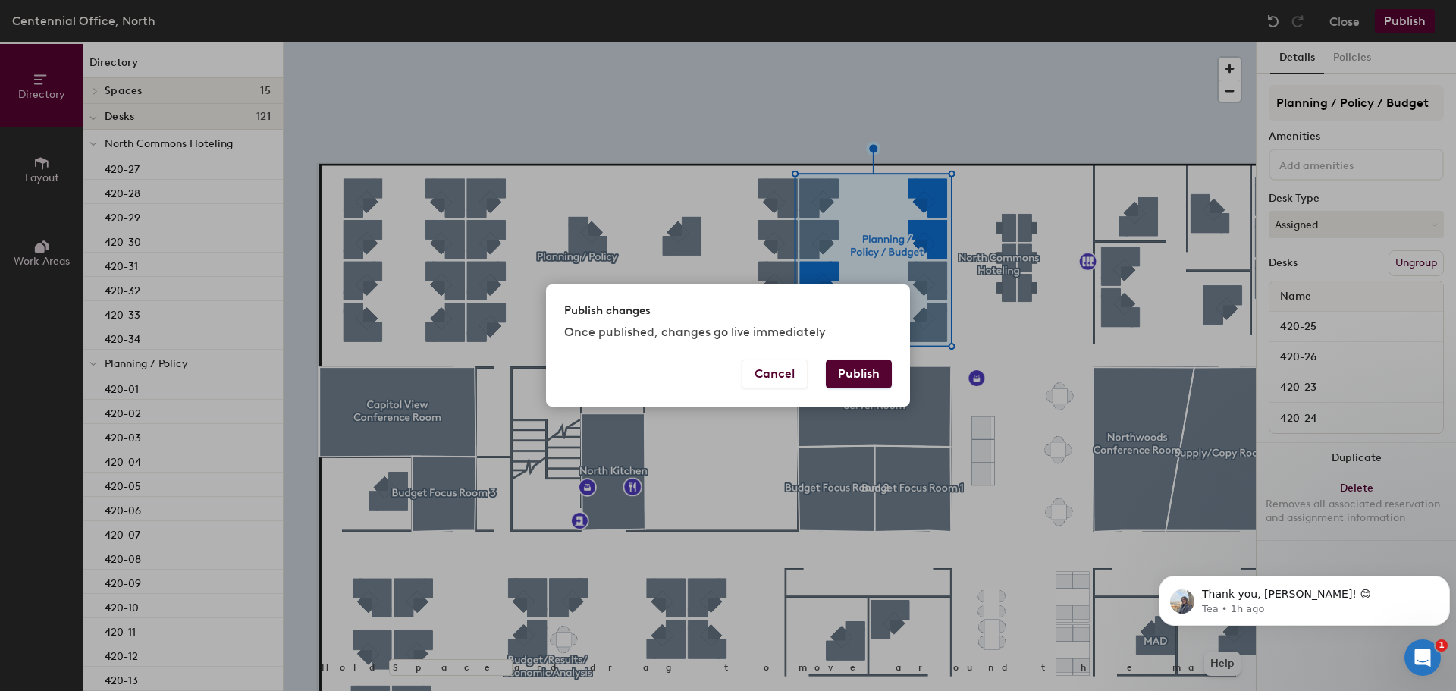
click at [875, 368] on button "Publish" at bounding box center [859, 373] width 66 height 29
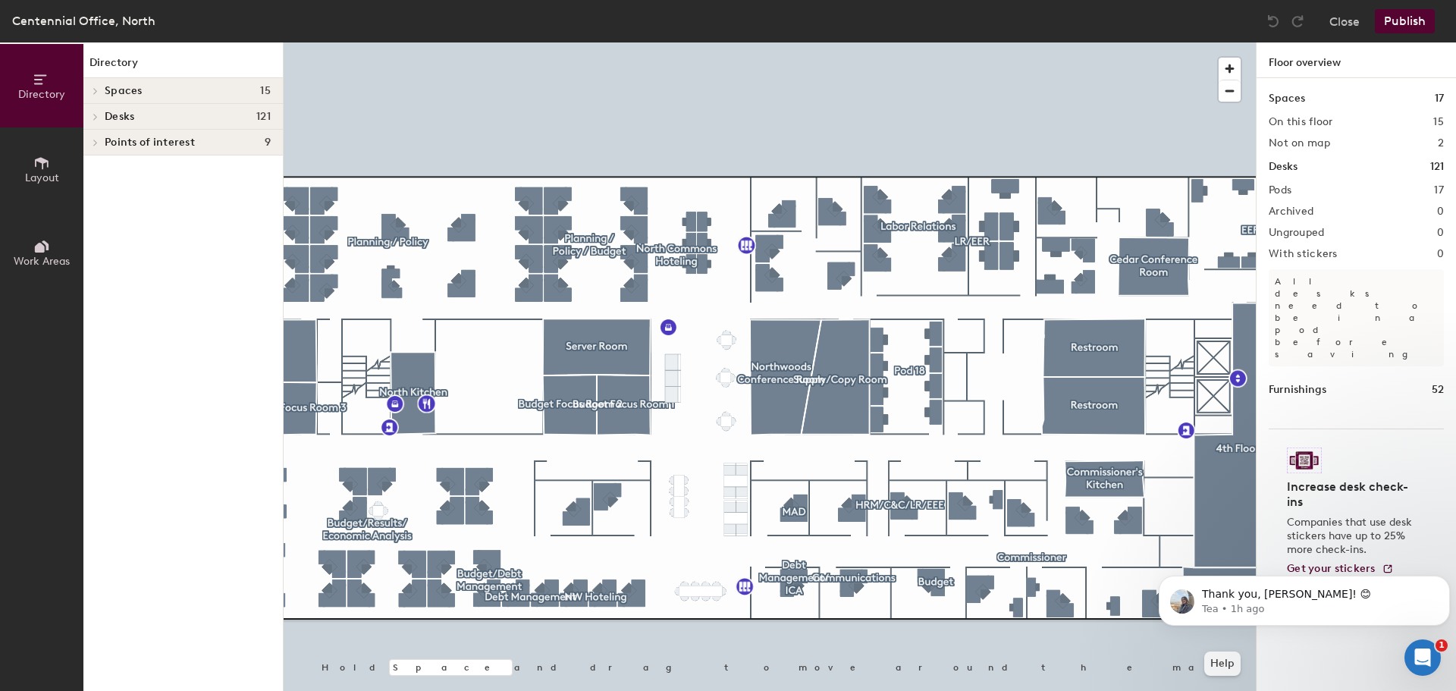
click at [447, 42] on div at bounding box center [770, 42] width 972 height 0
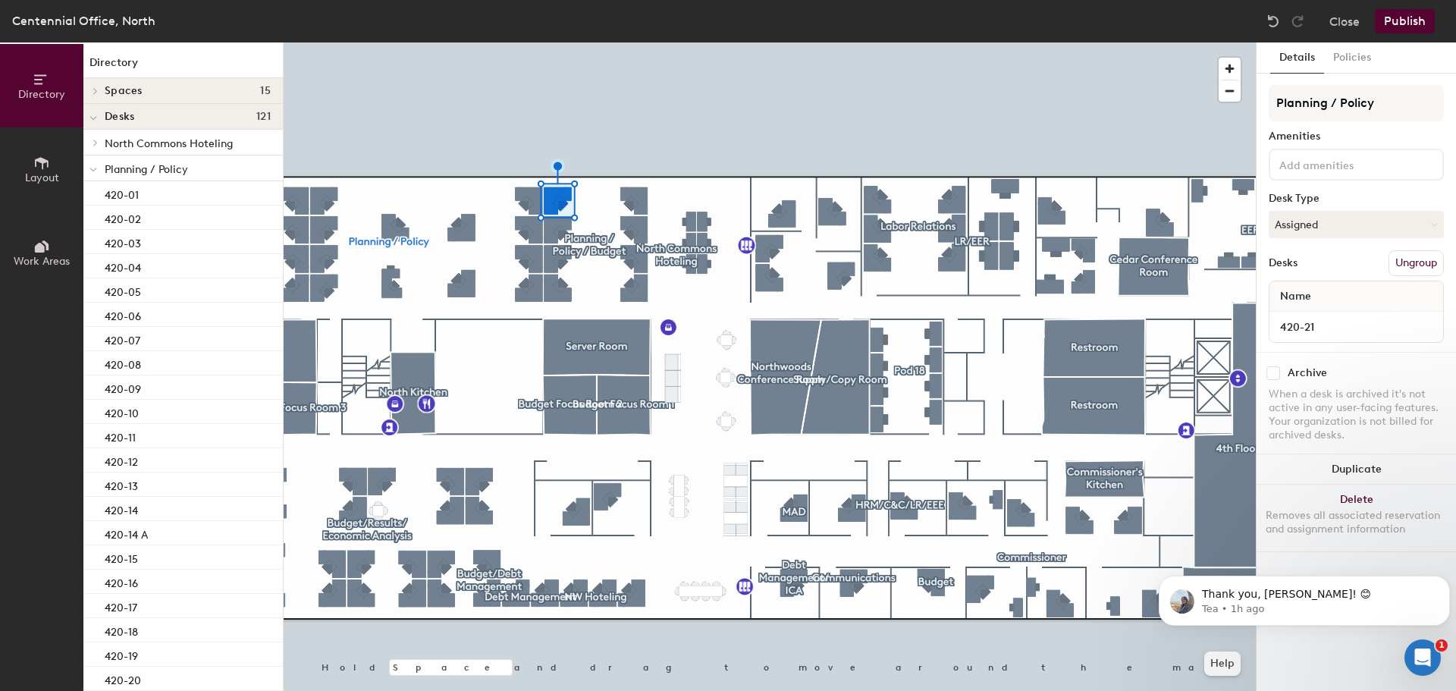
click at [1422, 261] on button "Ungroup" at bounding box center [1415, 263] width 55 height 26
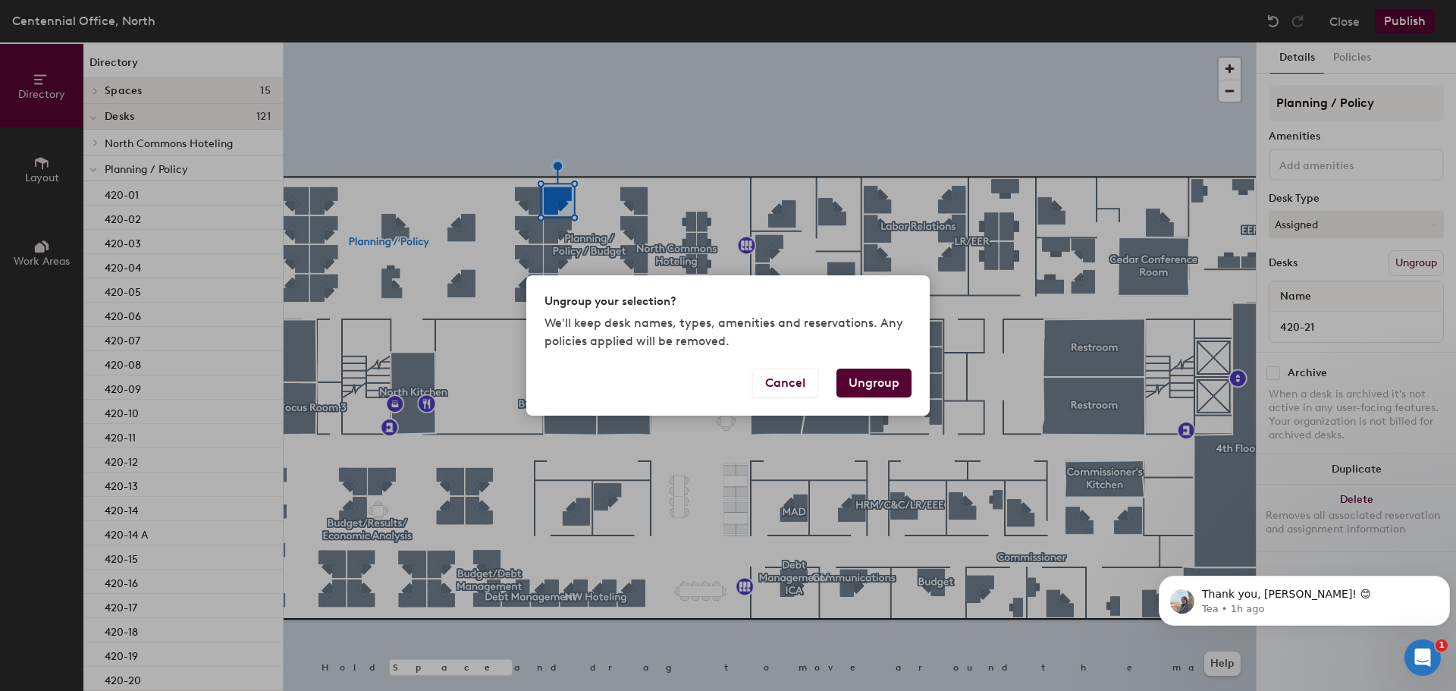
click at [899, 377] on button "Ungroup" at bounding box center [873, 382] width 75 height 29
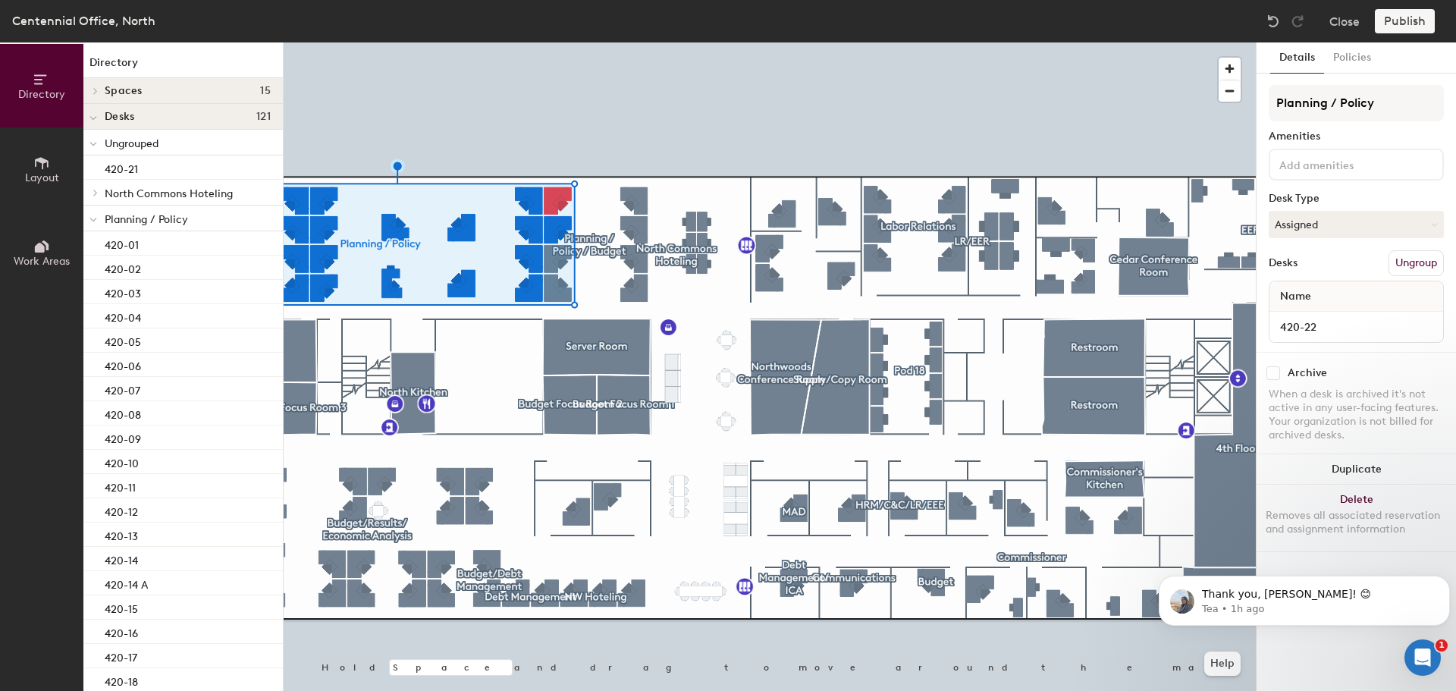
click at [1412, 264] on button "Ungroup" at bounding box center [1415, 263] width 55 height 26
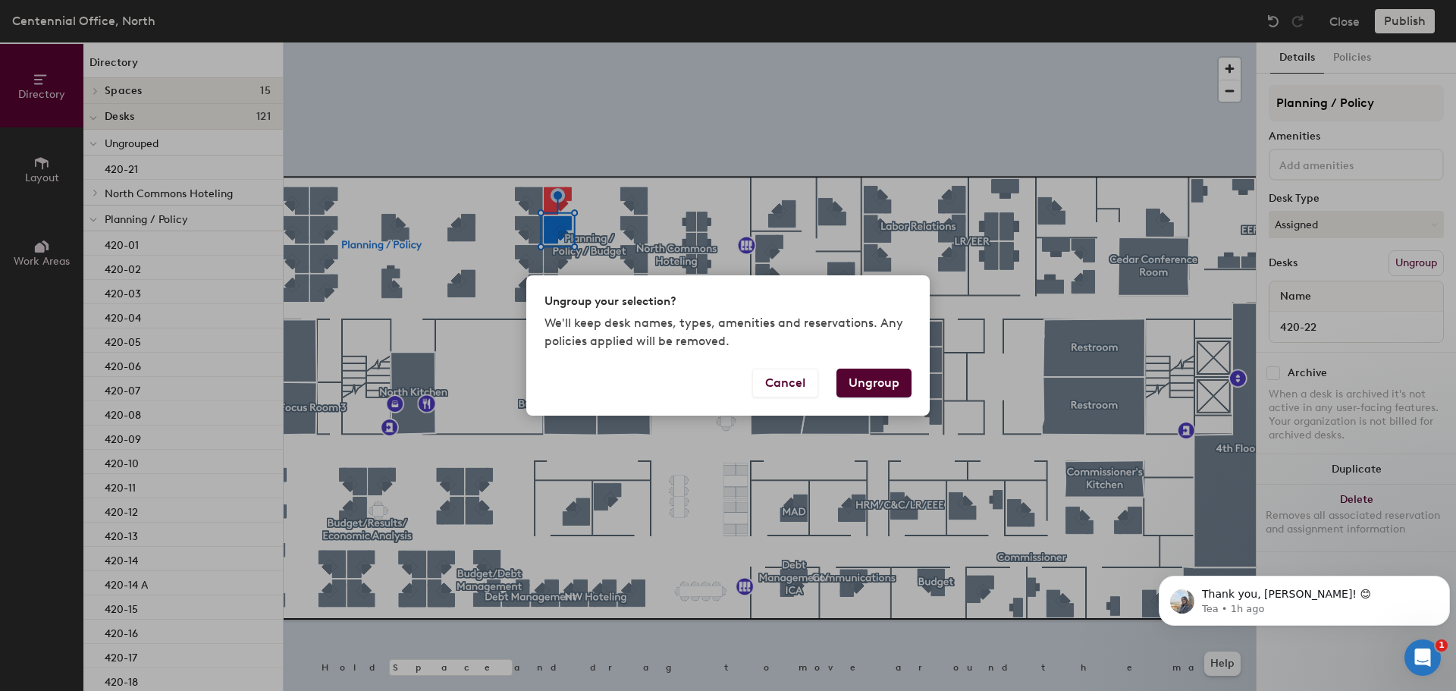
click at [887, 381] on button "Ungroup" at bounding box center [873, 382] width 75 height 29
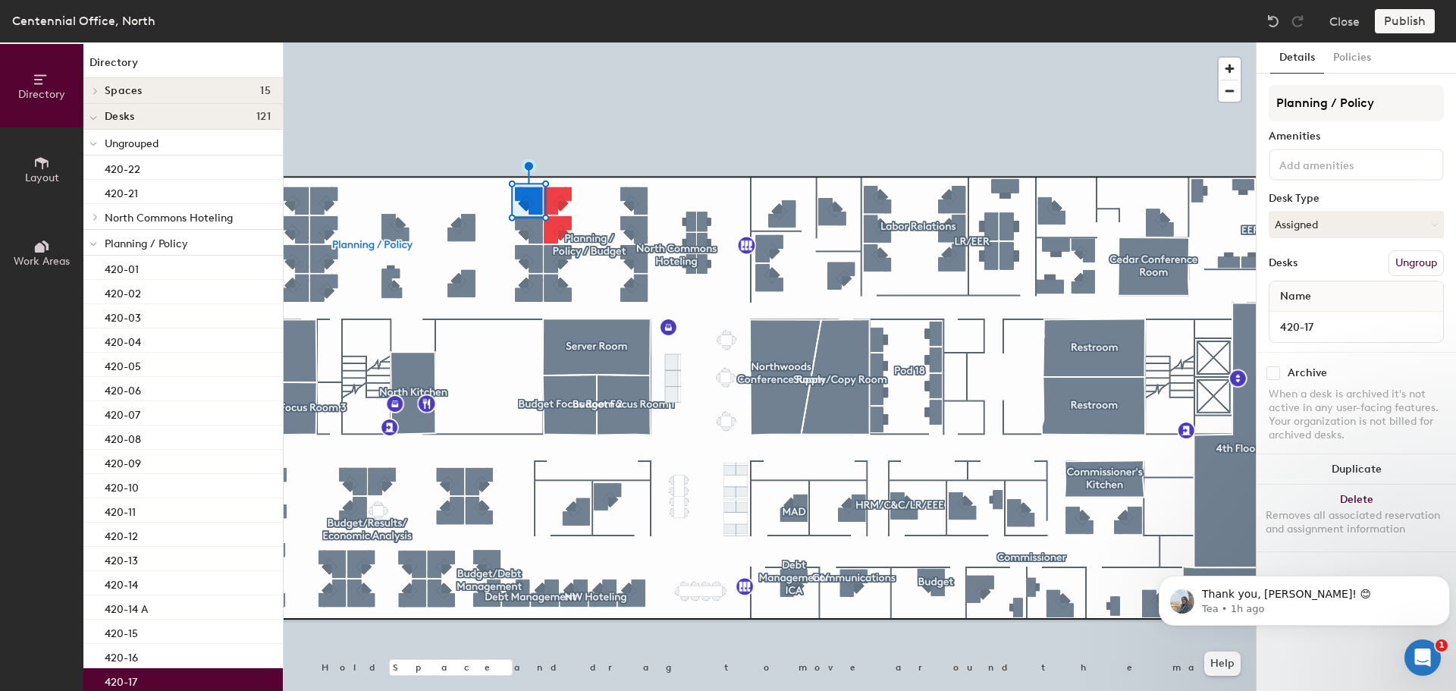
click at [1415, 264] on button "Ungroup" at bounding box center [1415, 263] width 55 height 26
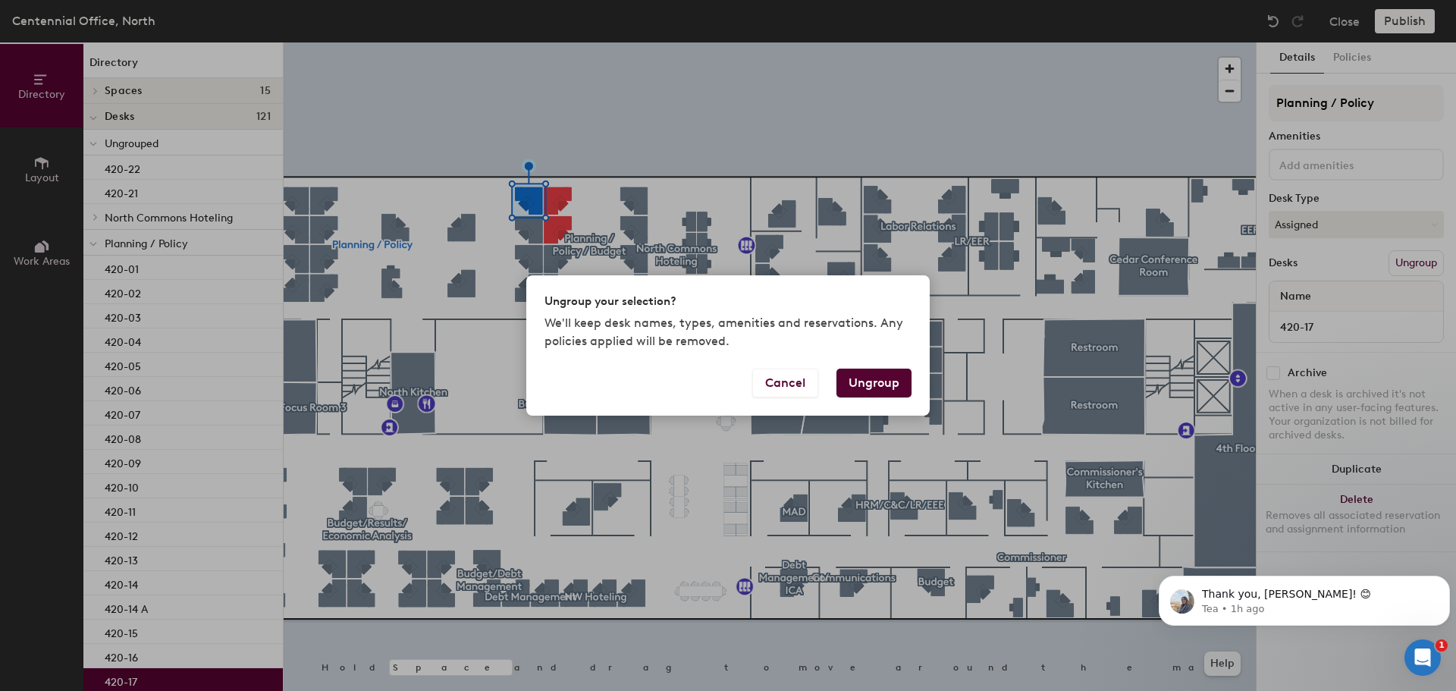
click at [895, 384] on button "Ungroup" at bounding box center [873, 382] width 75 height 29
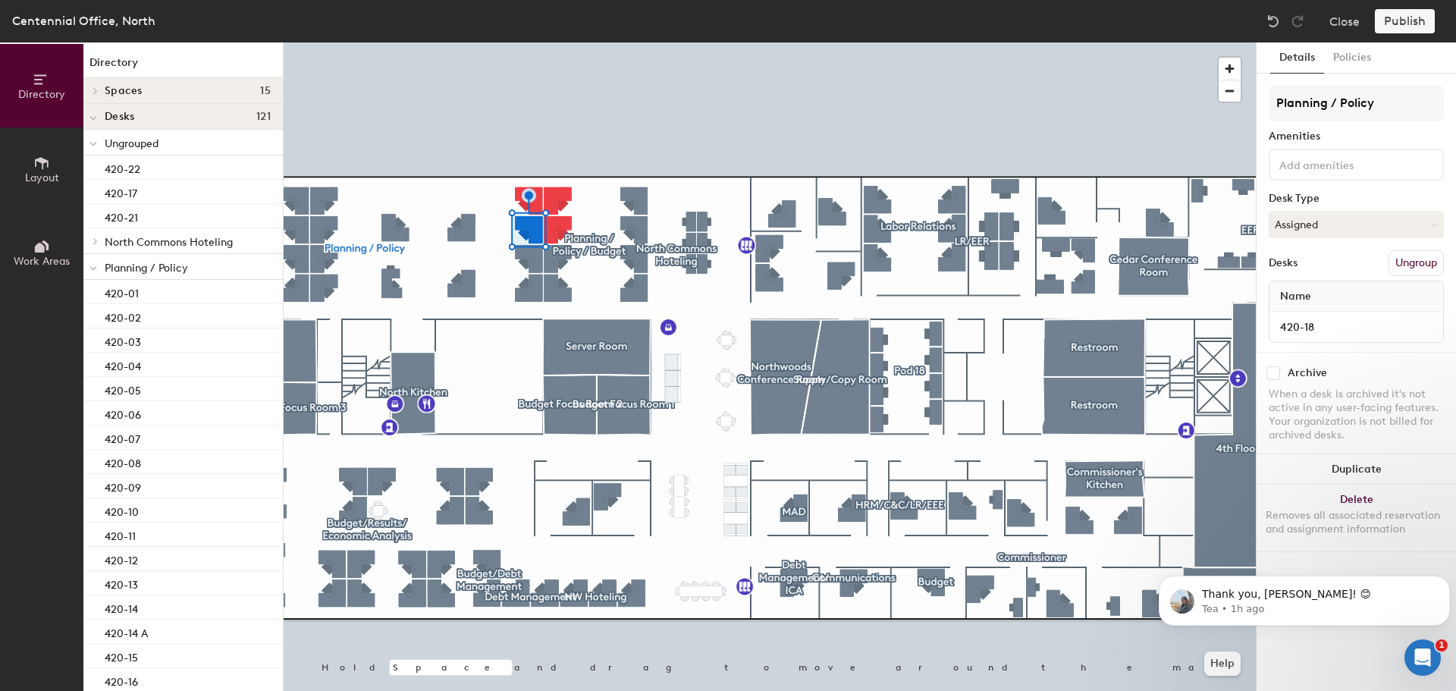
click at [1414, 259] on button "Ungroup" at bounding box center [1415, 263] width 55 height 26
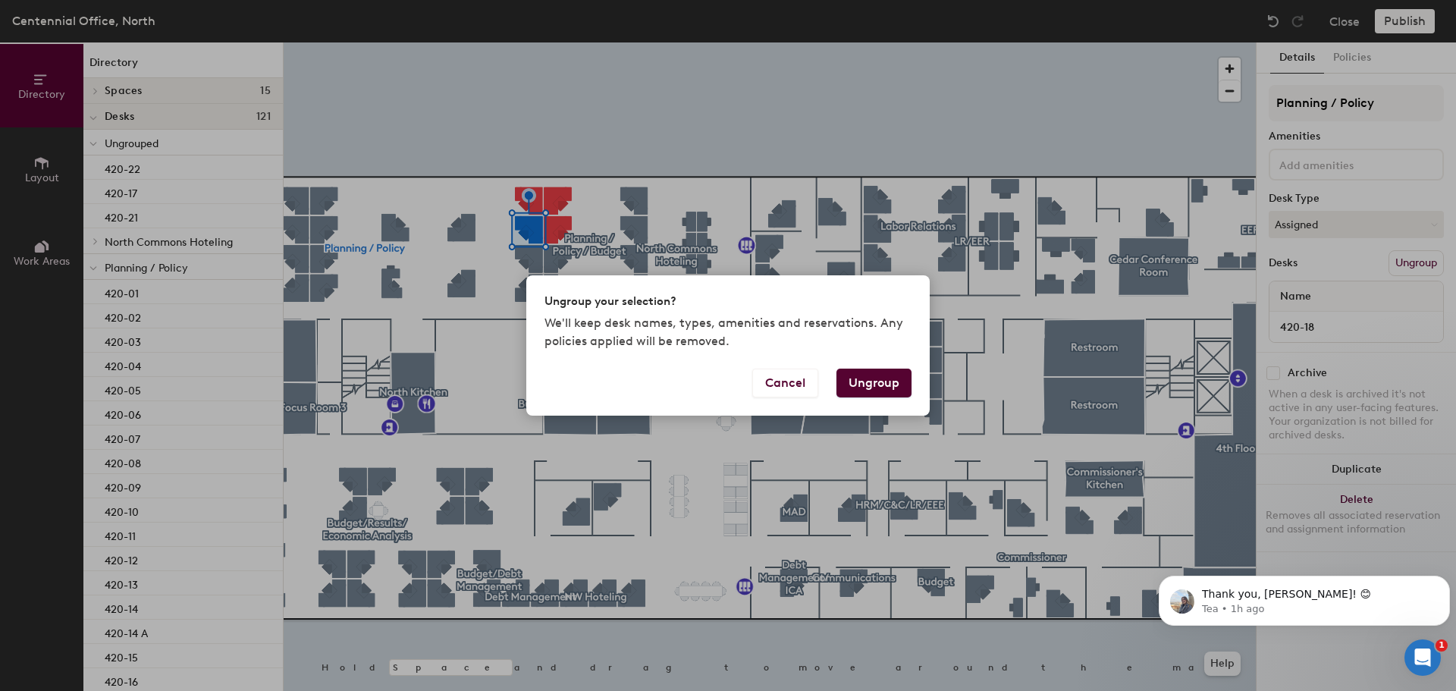
click at [881, 386] on button "Ungroup" at bounding box center [873, 382] width 75 height 29
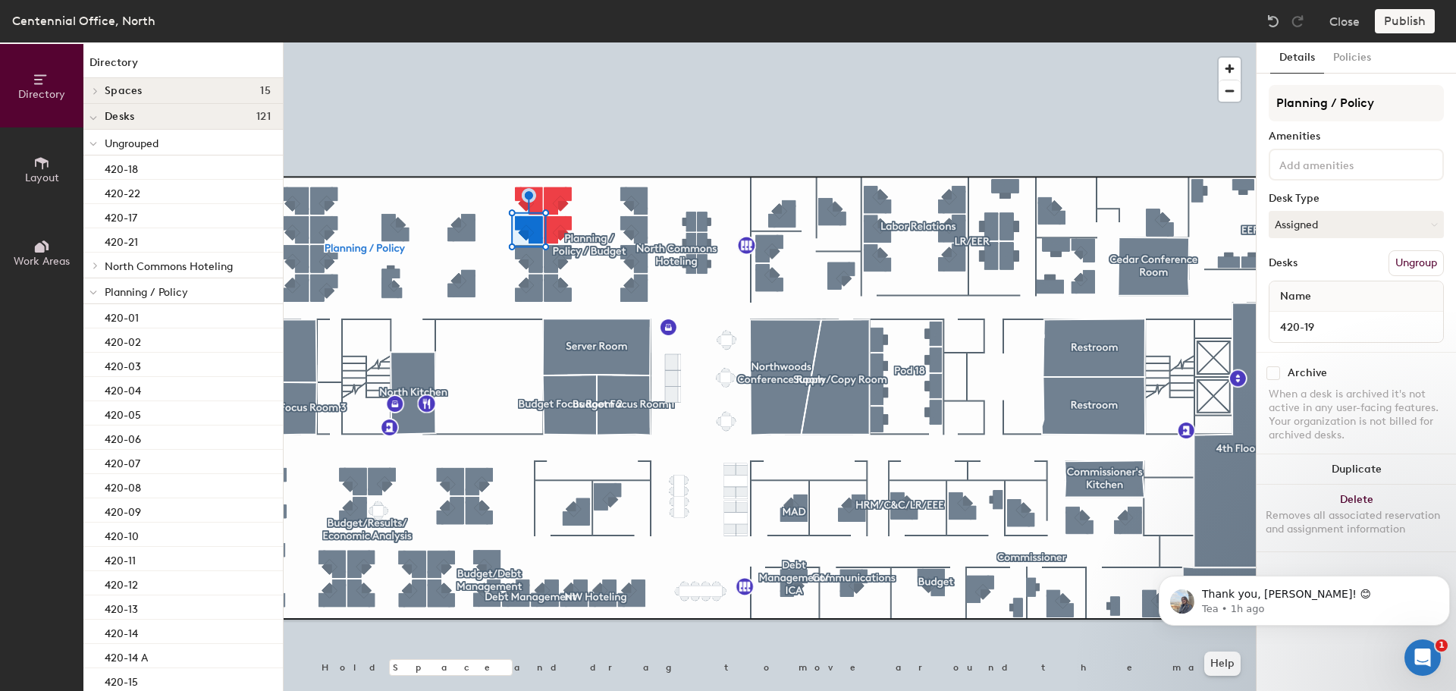
click at [1417, 261] on button "Ungroup" at bounding box center [1415, 263] width 55 height 26
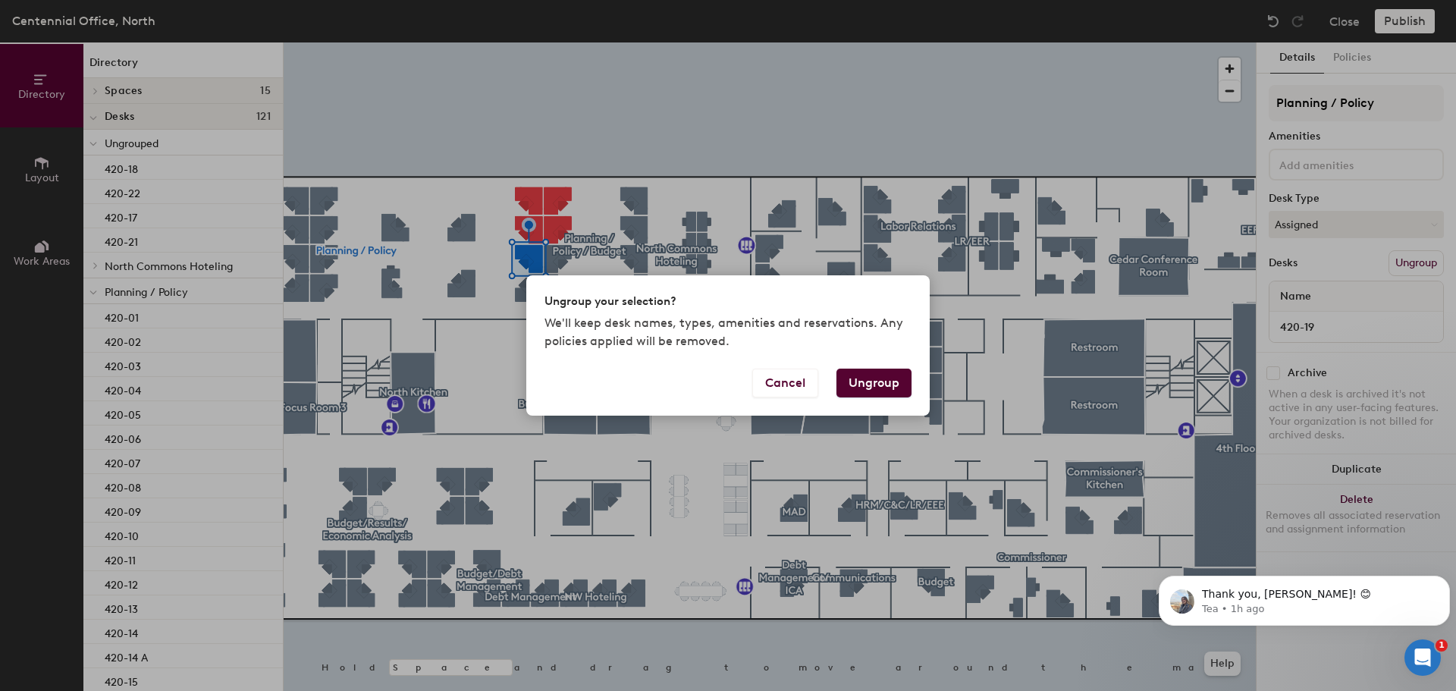
click at [895, 384] on button "Ungroup" at bounding box center [873, 382] width 75 height 29
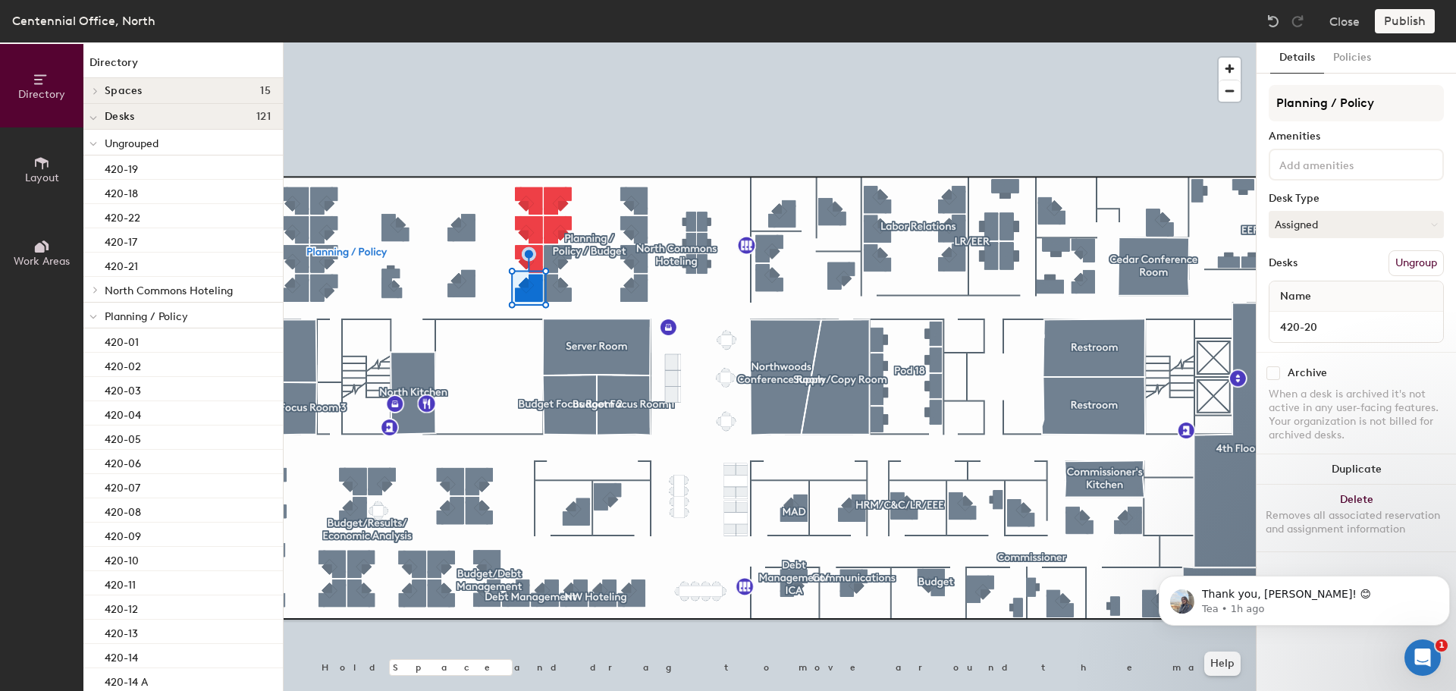
click at [1424, 269] on button "Ungroup" at bounding box center [1415, 263] width 55 height 26
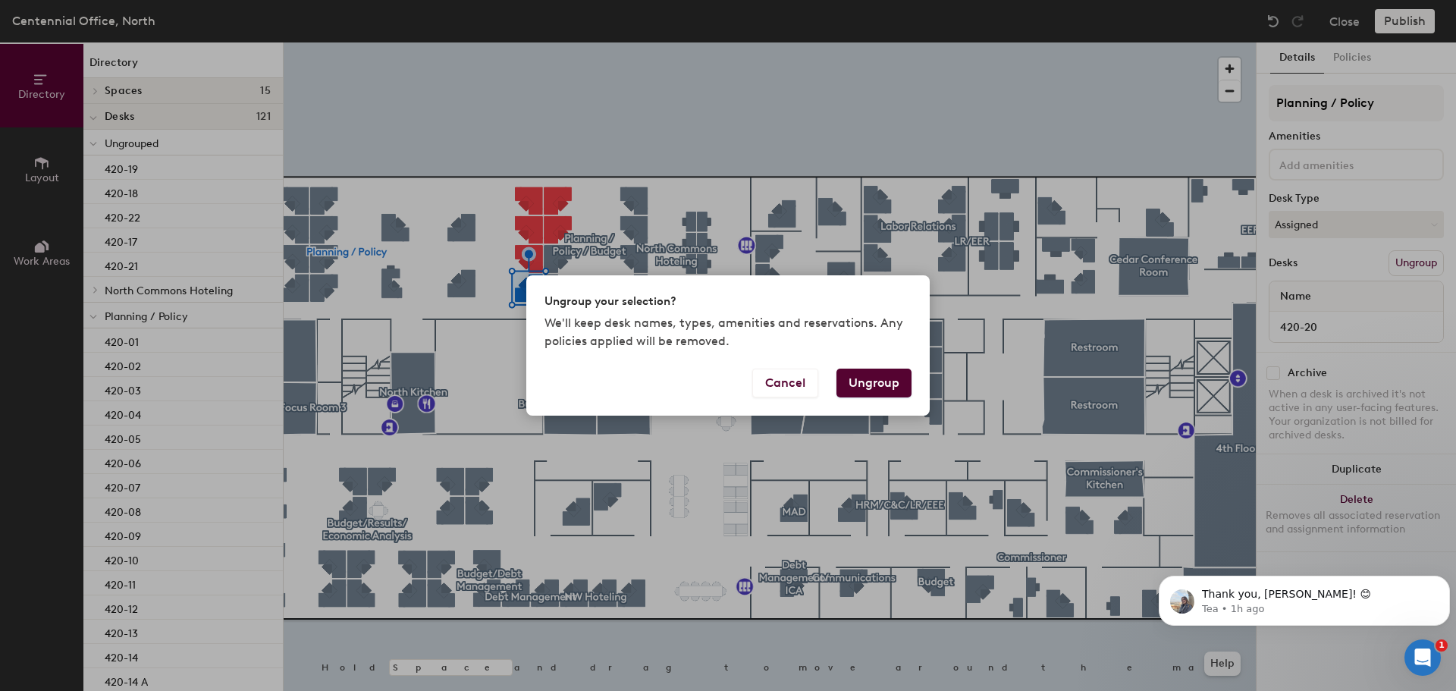
click at [885, 389] on button "Ungroup" at bounding box center [873, 382] width 75 height 29
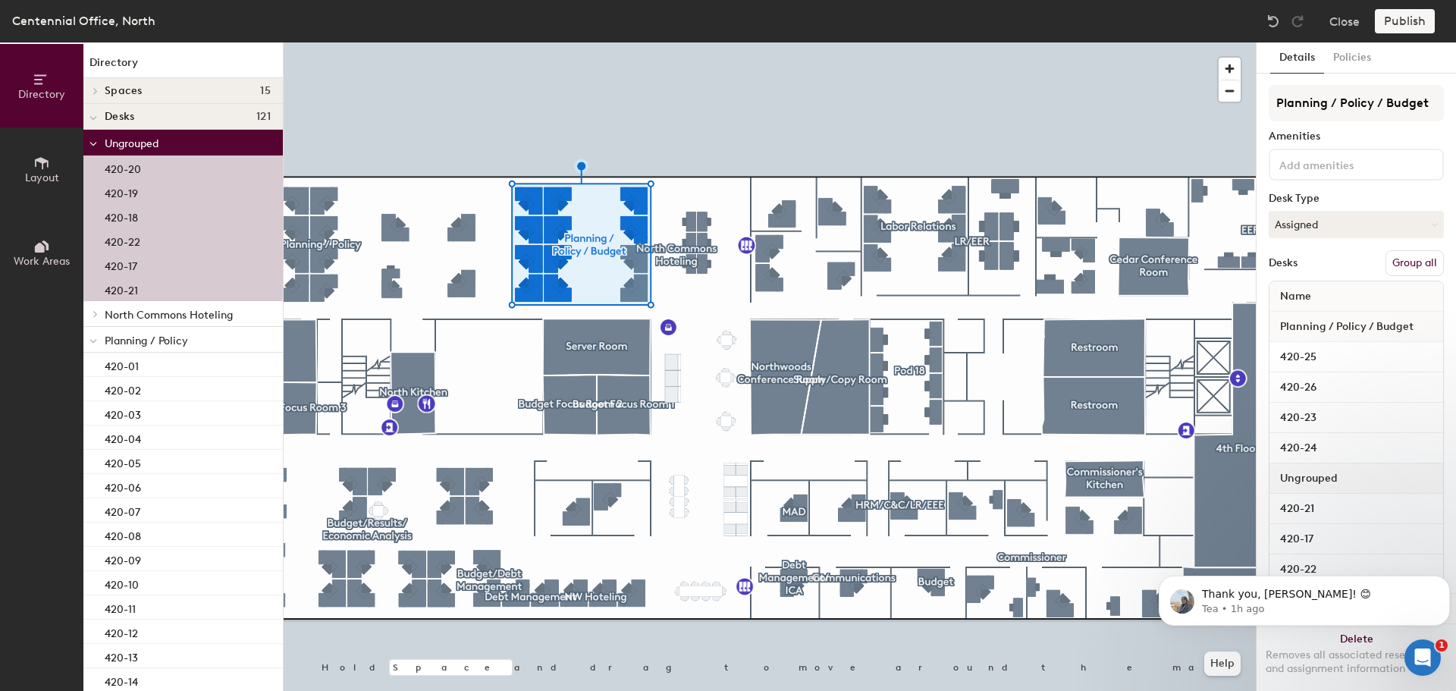
click at [1396, 265] on button "Group all" at bounding box center [1414, 263] width 58 height 26
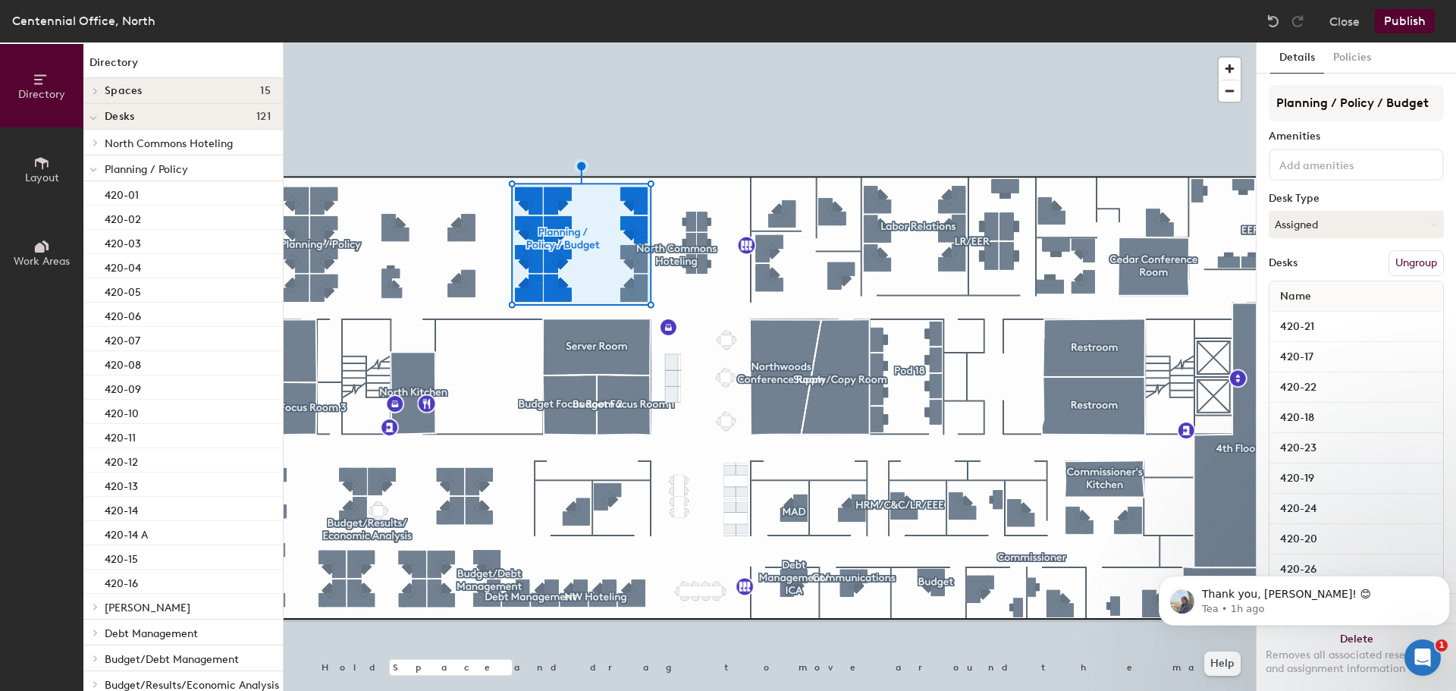
click at [1415, 19] on button "Publish" at bounding box center [1404, 21] width 60 height 24
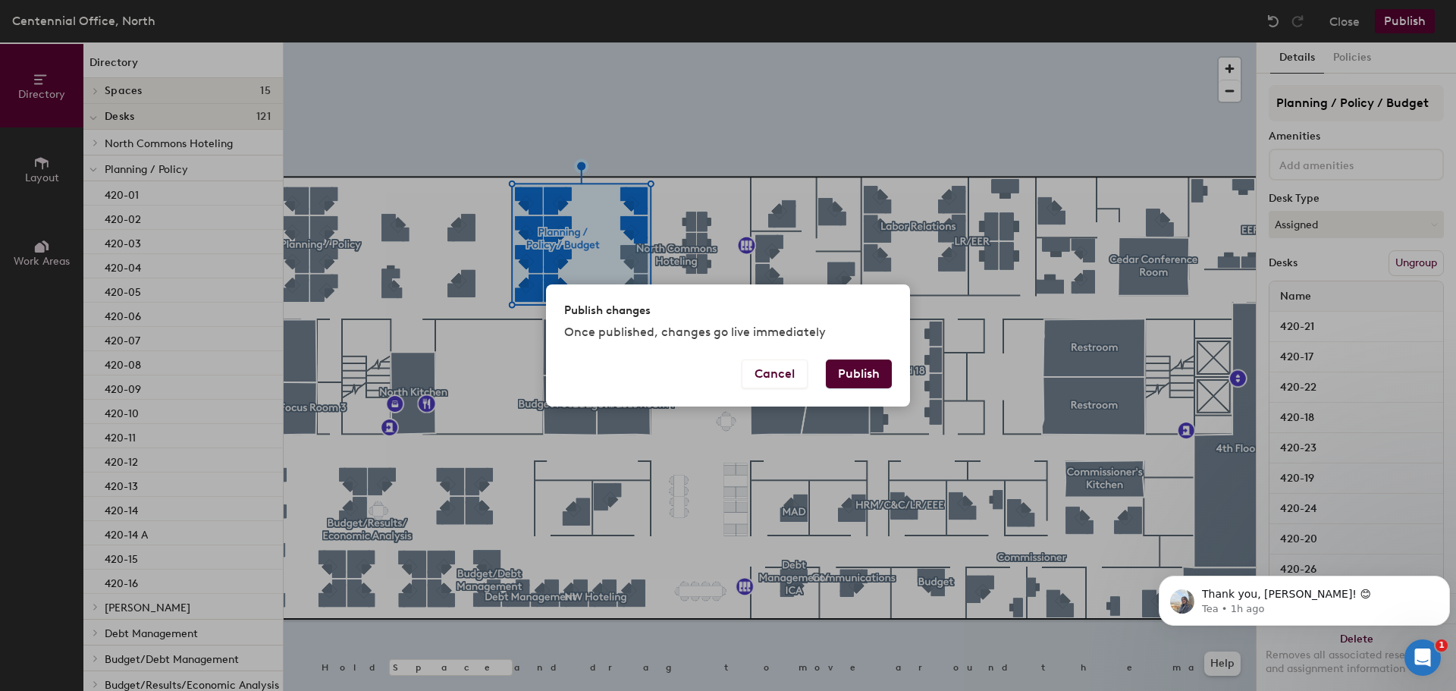
click at [870, 377] on button "Publish" at bounding box center [859, 373] width 66 height 29
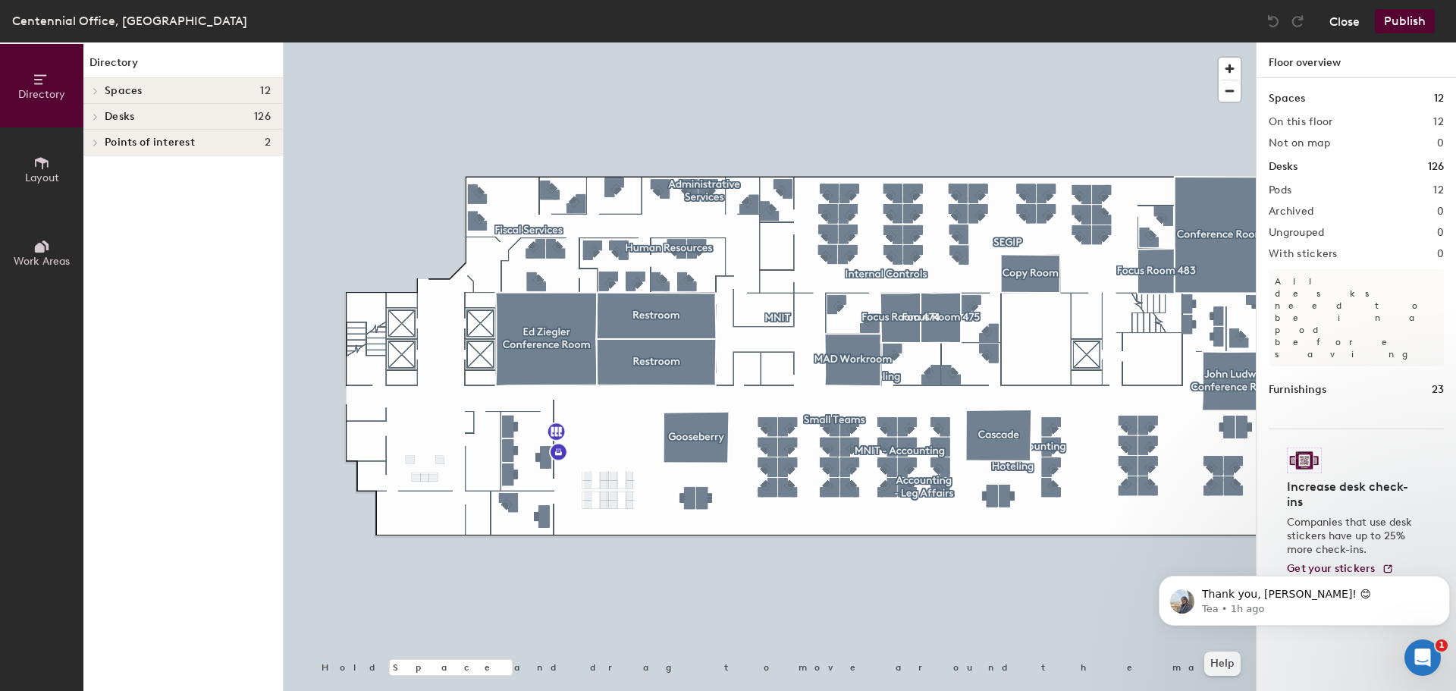
click at [1330, 20] on button "Close" at bounding box center [1344, 21] width 30 height 24
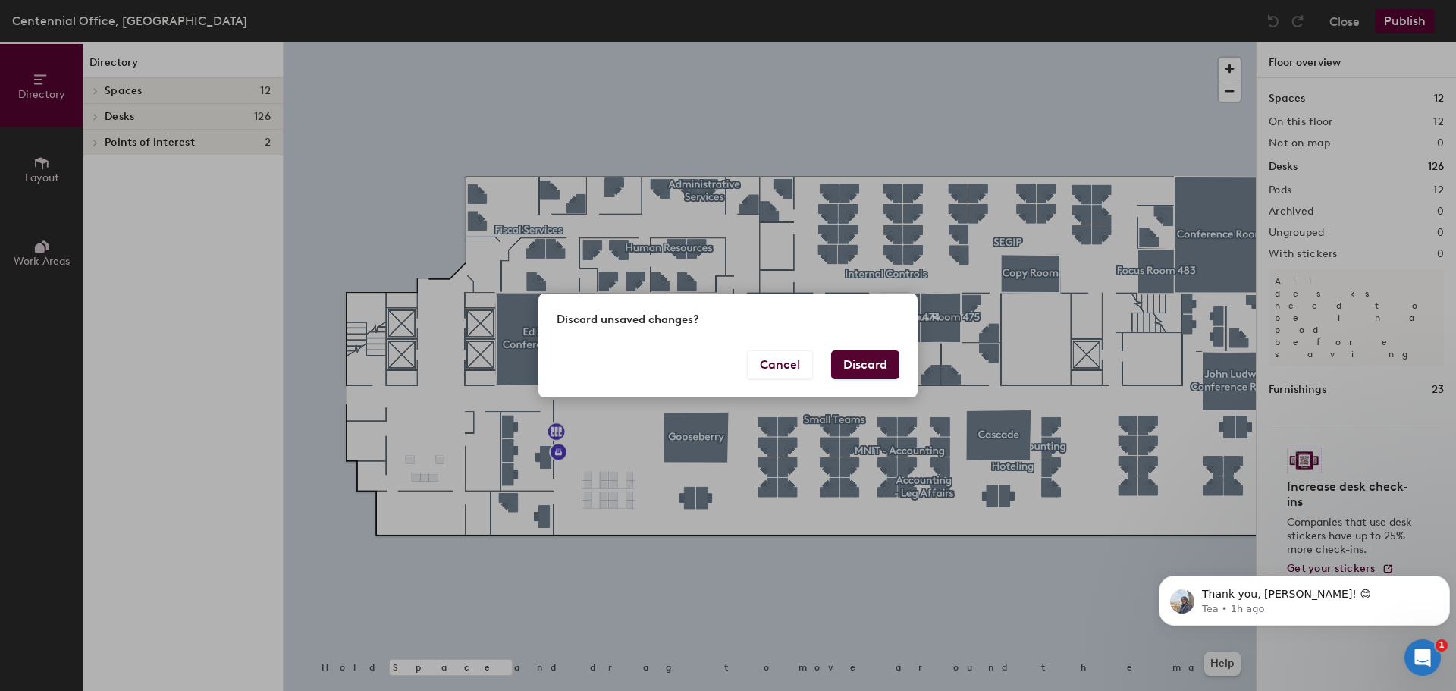
click at [863, 367] on button "Discard" at bounding box center [865, 364] width 68 height 29
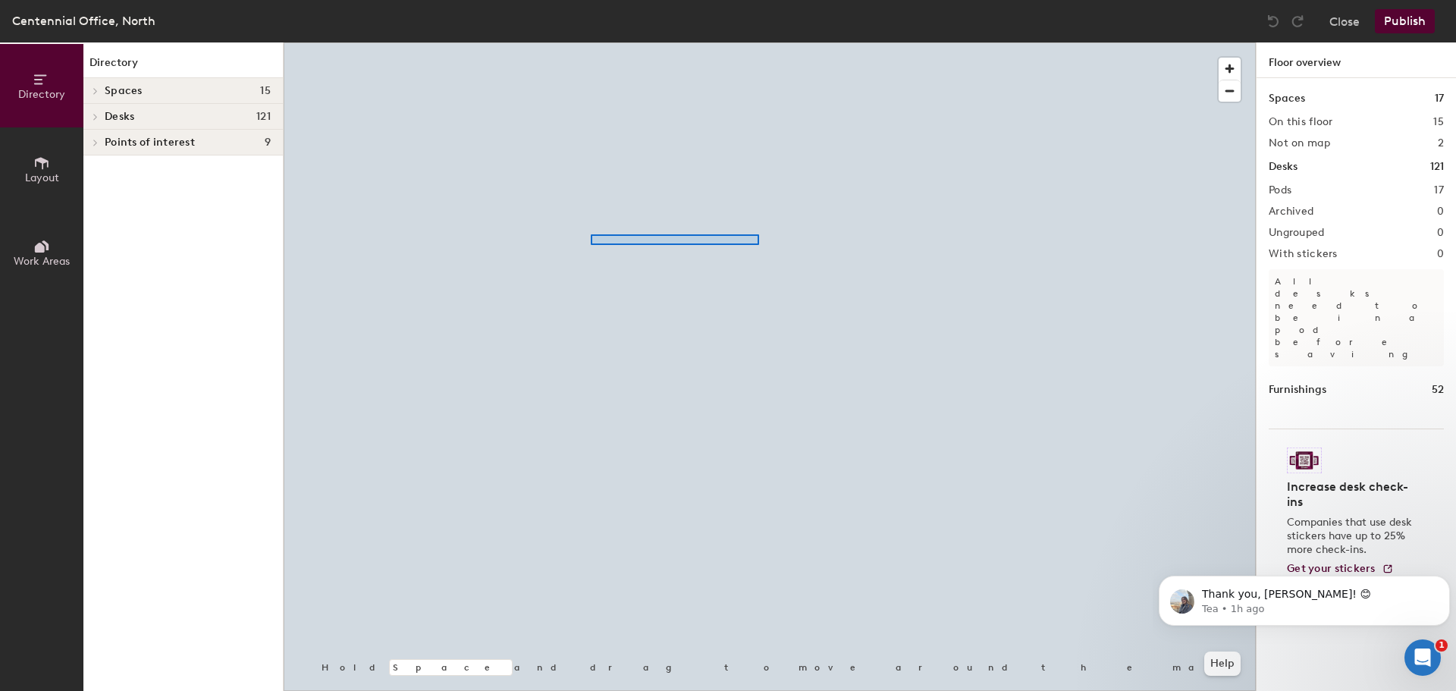
click at [756, 42] on div at bounding box center [770, 42] width 972 height 0
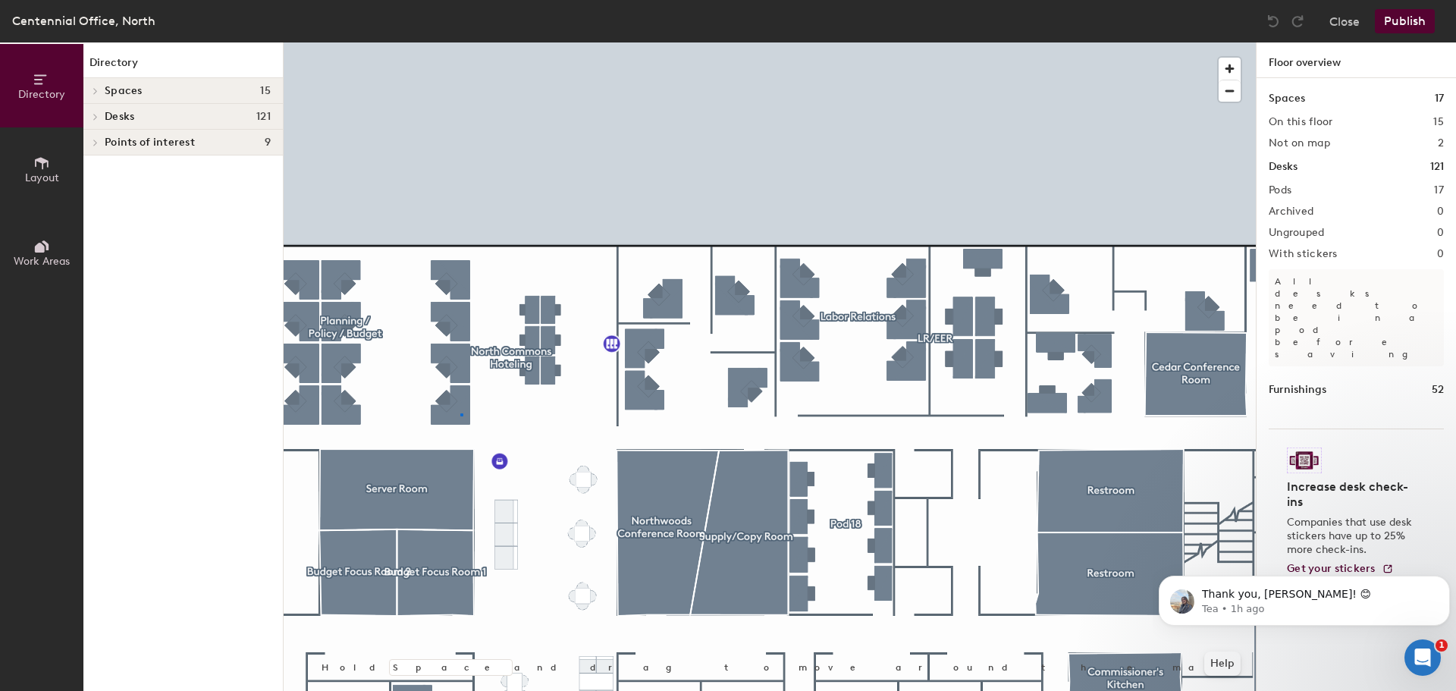
click at [460, 42] on div at bounding box center [770, 42] width 972 height 0
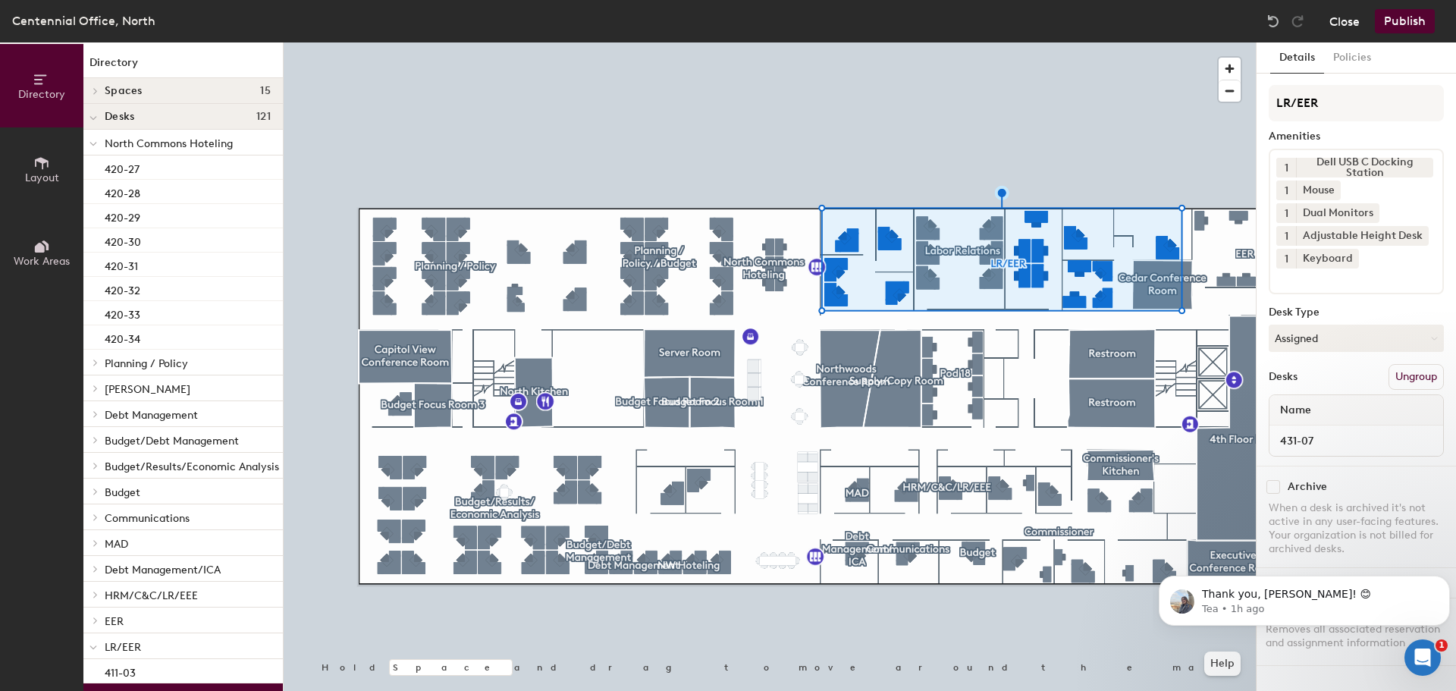
click at [1345, 30] on button "Close" at bounding box center [1344, 21] width 30 height 24
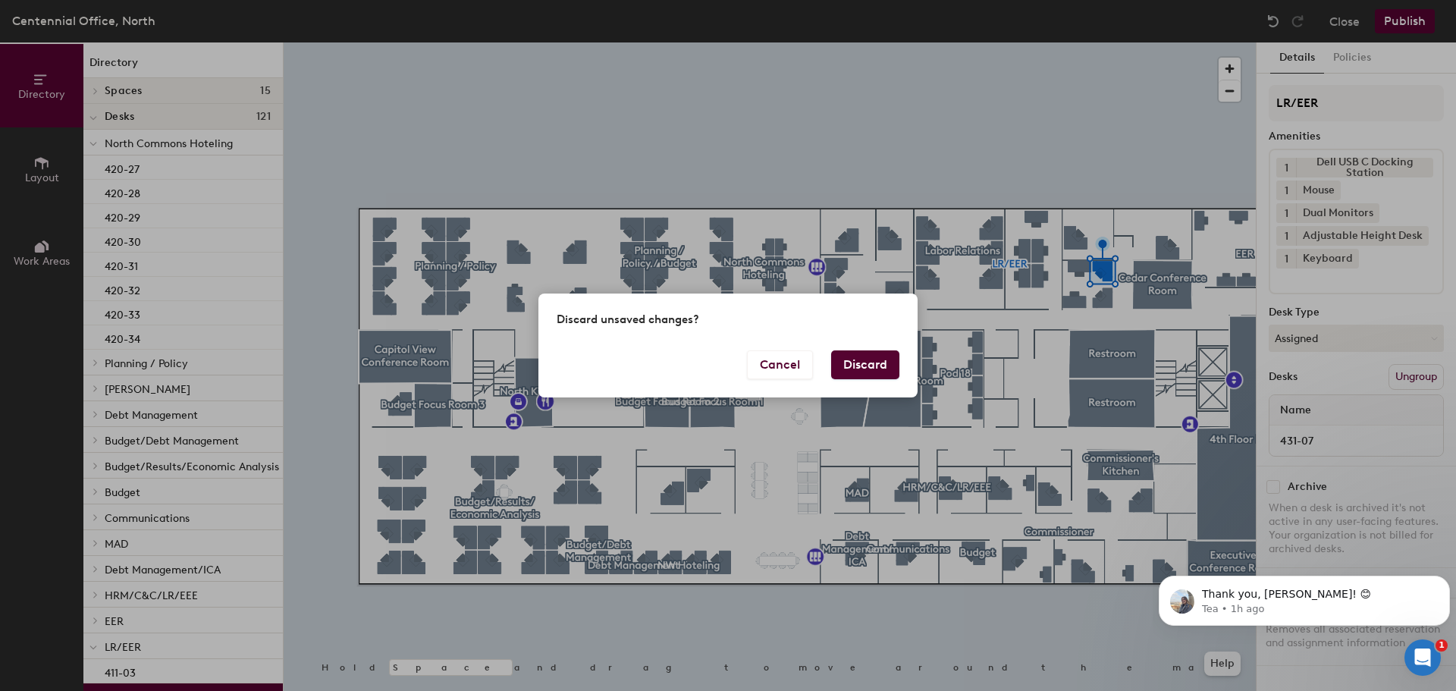
click at [882, 365] on button "Discard" at bounding box center [865, 364] width 68 height 29
